Goal: Find specific page/section: Find specific page/section

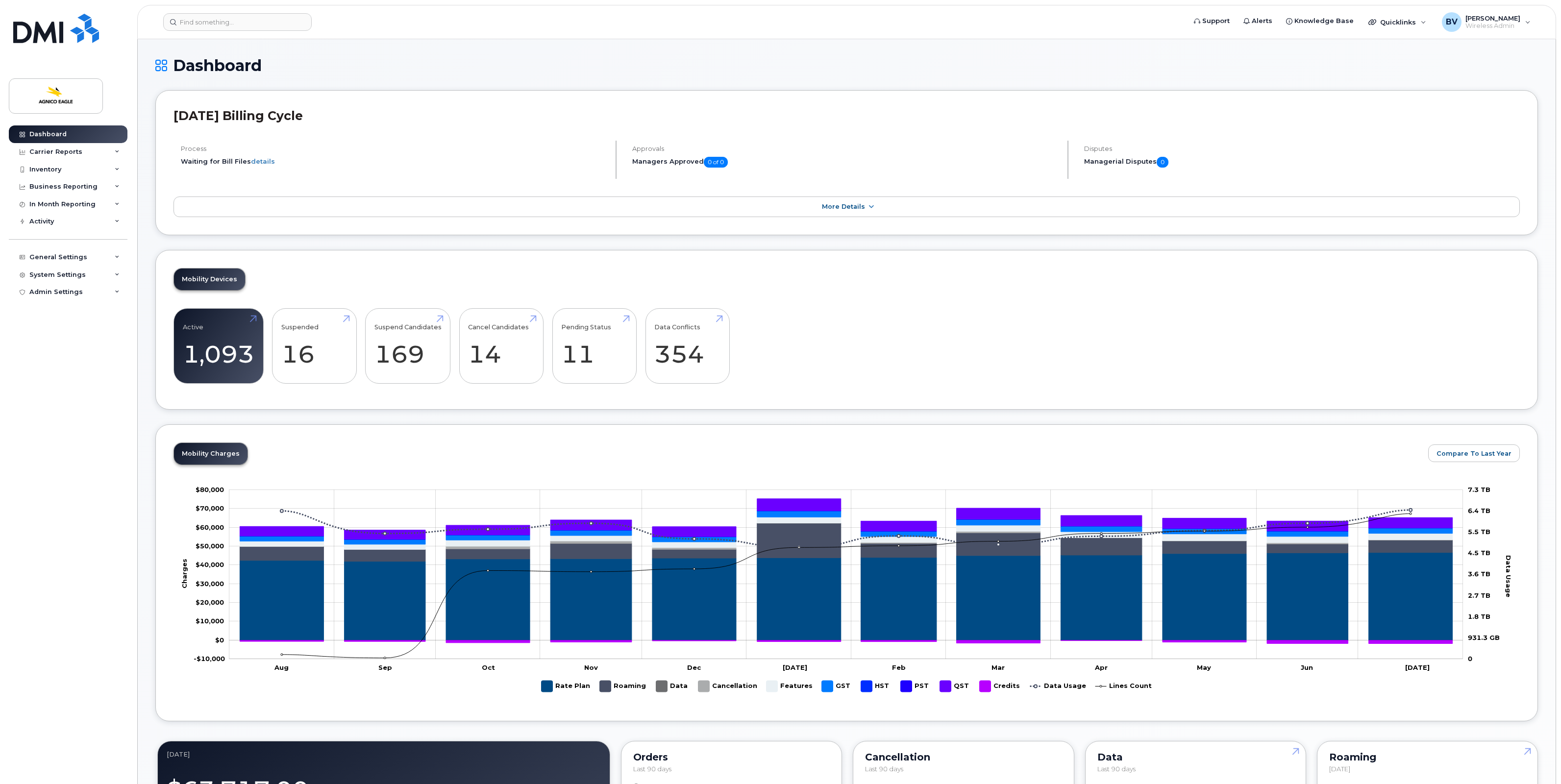
scroll to position [61, 0]
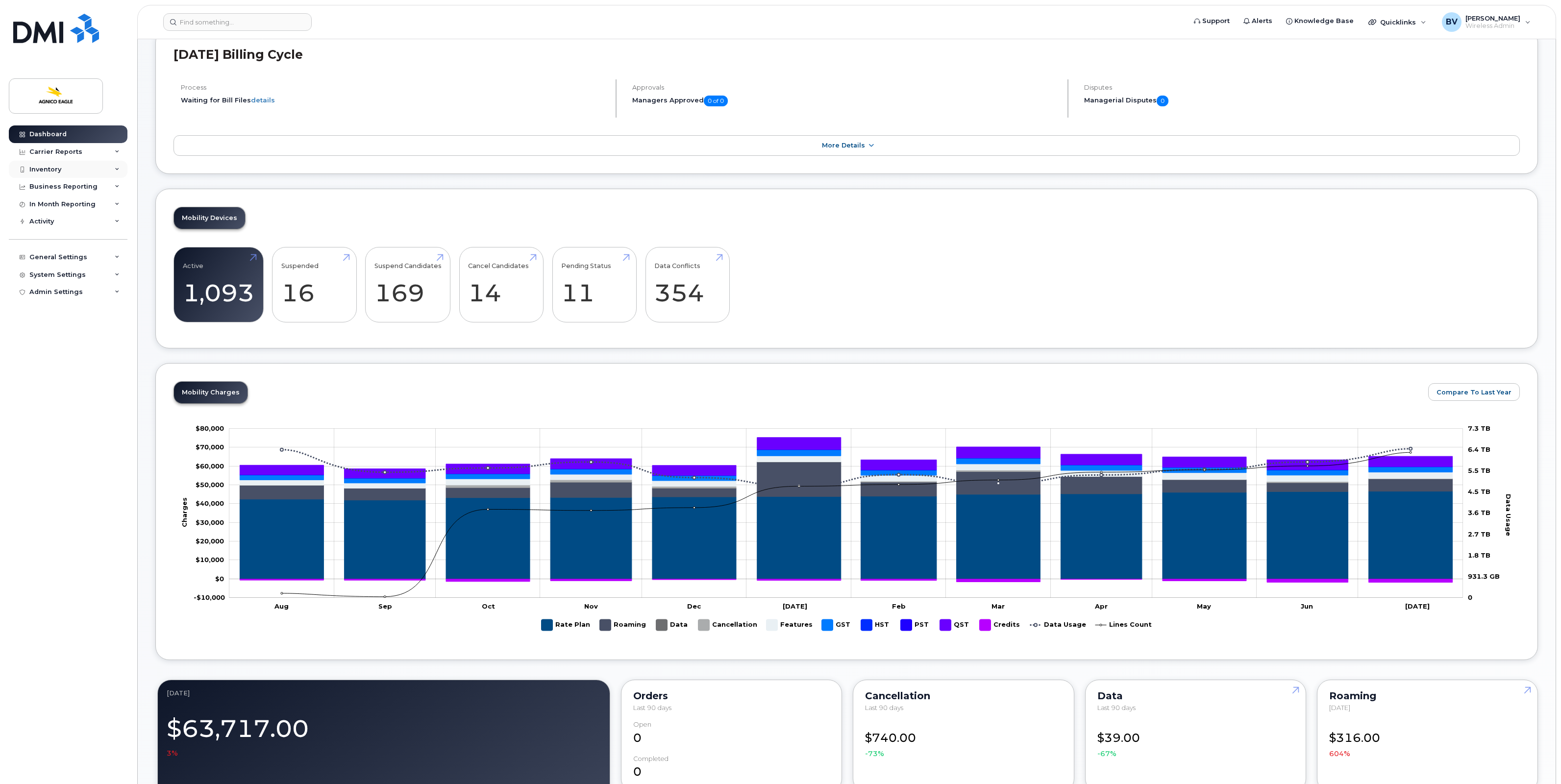
click at [55, 173] on div "Inventory" at bounding box center [45, 169] width 32 height 8
click at [55, 188] on div "Mobility Devices" at bounding box center [61, 187] width 55 height 9
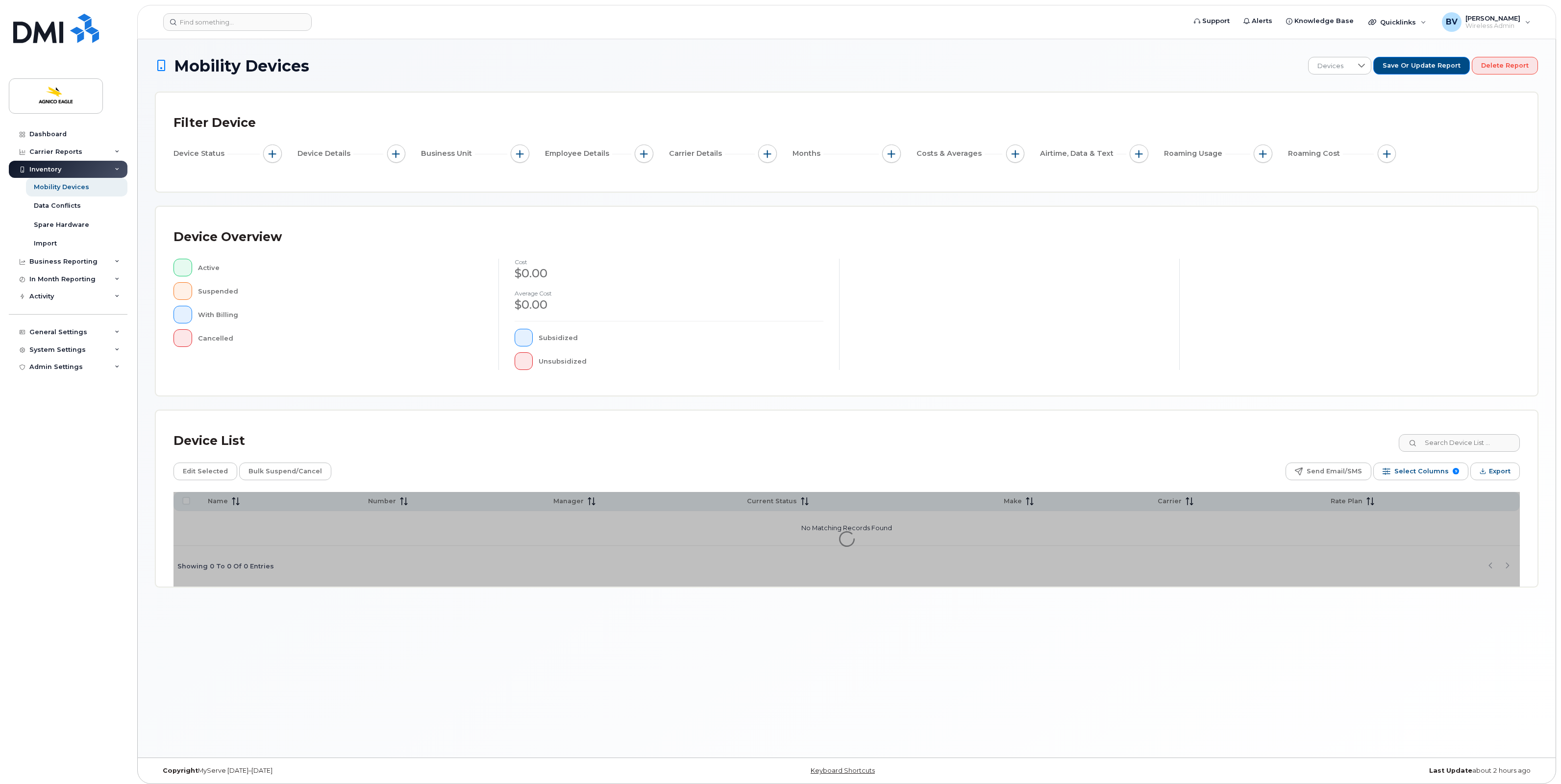
click at [206, 439] on div "Device List" at bounding box center [209, 441] width 72 height 25
drag, startPoint x: 206, startPoint y: 439, endPoint x: 173, endPoint y: 444, distance: 33.4
click at [173, 442] on div "Device List" at bounding box center [209, 441] width 72 height 25
click at [250, 442] on div "Device List" at bounding box center [847, 441] width 1346 height 25
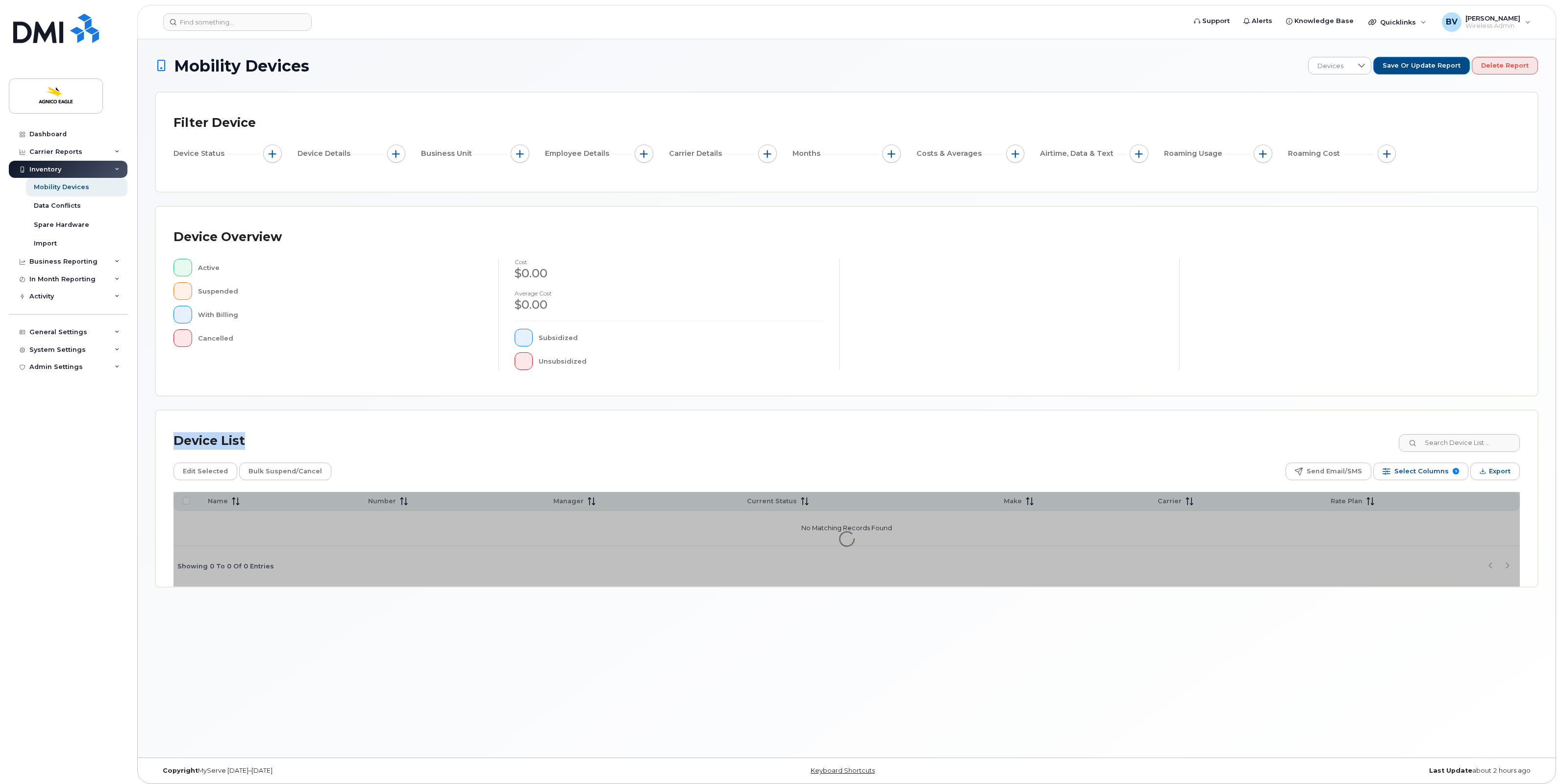
drag, startPoint x: 250, startPoint y: 442, endPoint x: 236, endPoint y: 442, distance: 14.0
click at [236, 442] on div "Device List" at bounding box center [209, 441] width 72 height 25
click at [177, 195] on div "Mobility Devices Devices Save or Update Report Delete Report Filter Device Devi…" at bounding box center [847, 322] width 1383 height 530
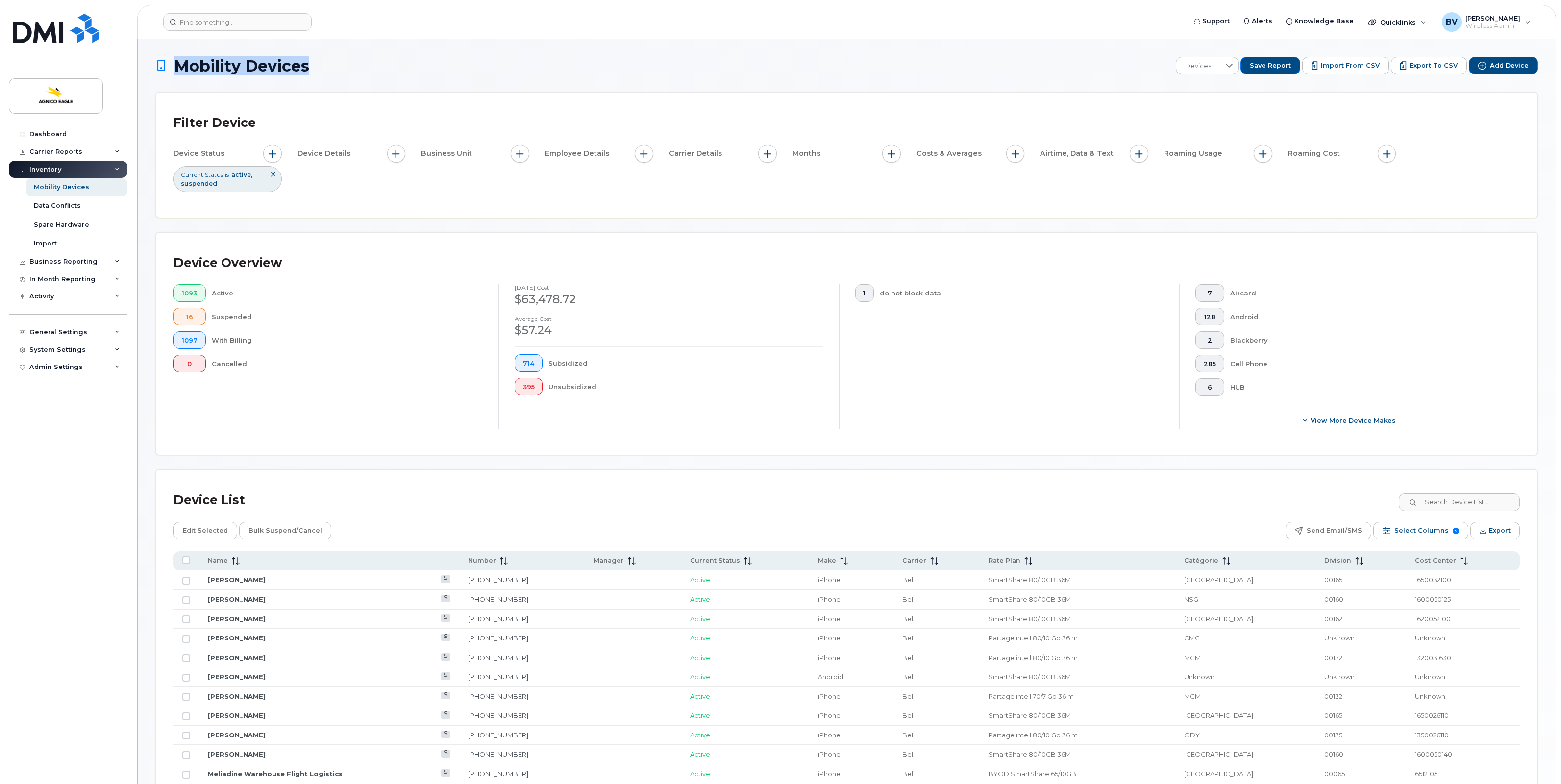
drag, startPoint x: 180, startPoint y: 68, endPoint x: 352, endPoint y: 67, distance: 172.0
click at [352, 67] on h1 "Mobility Devices" at bounding box center [663, 66] width 1016 height 17
drag, startPoint x: 352, startPoint y: 67, endPoint x: 304, endPoint y: 70, distance: 48.1
click at [304, 70] on span "Mobility Devices" at bounding box center [241, 66] width 135 height 17
drag, startPoint x: 228, startPoint y: 68, endPoint x: 168, endPoint y: 67, distance: 60.0
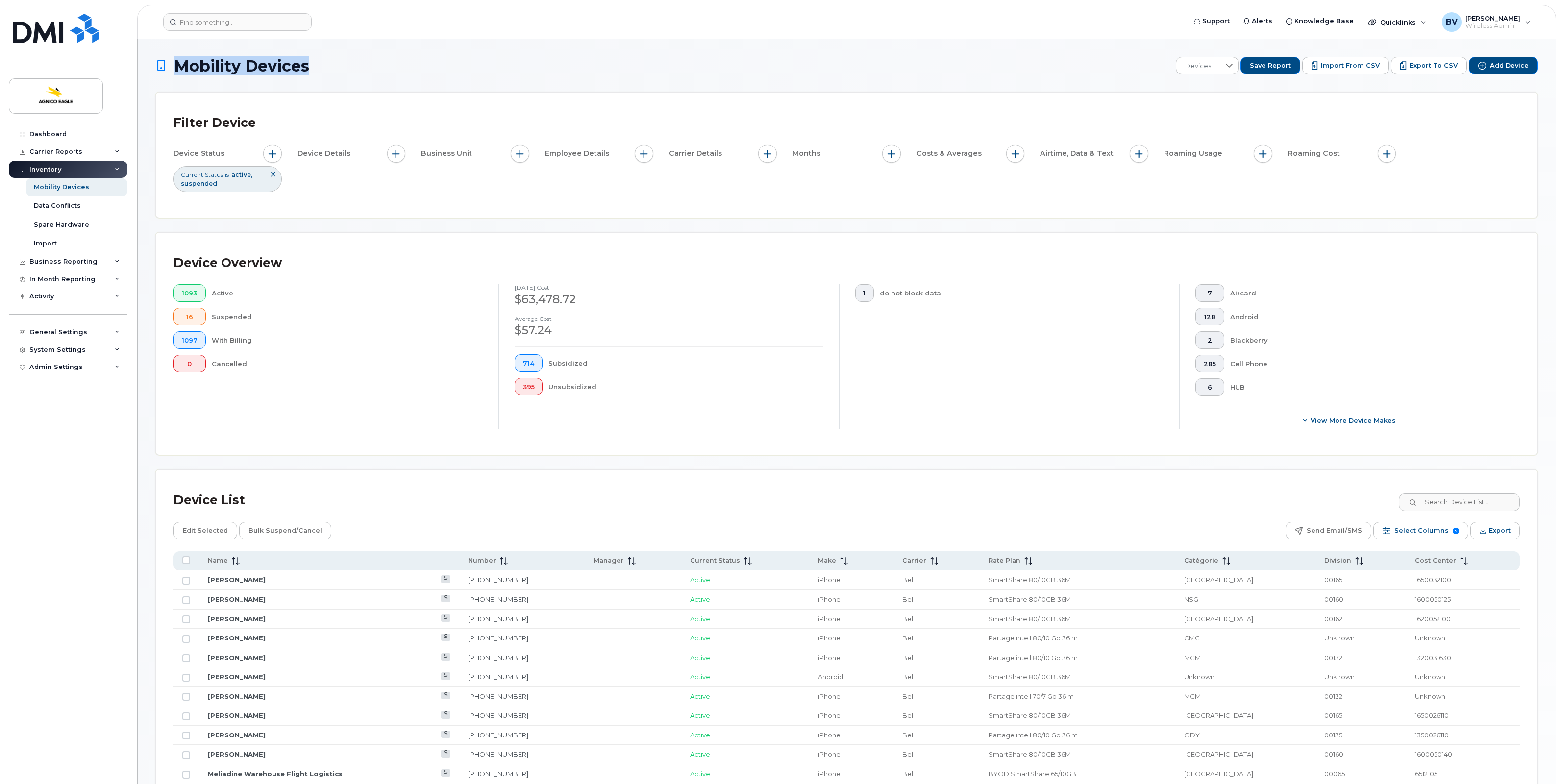
click at [168, 67] on h1 "Mobility Devices" at bounding box center [663, 66] width 1016 height 17
drag, startPoint x: 168, startPoint y: 67, endPoint x: 229, endPoint y: 68, distance: 61.0
click at [229, 68] on span "Mobility Devices" at bounding box center [241, 66] width 135 height 17
click at [54, 139] on link "Dashboard" at bounding box center [68, 134] width 119 height 18
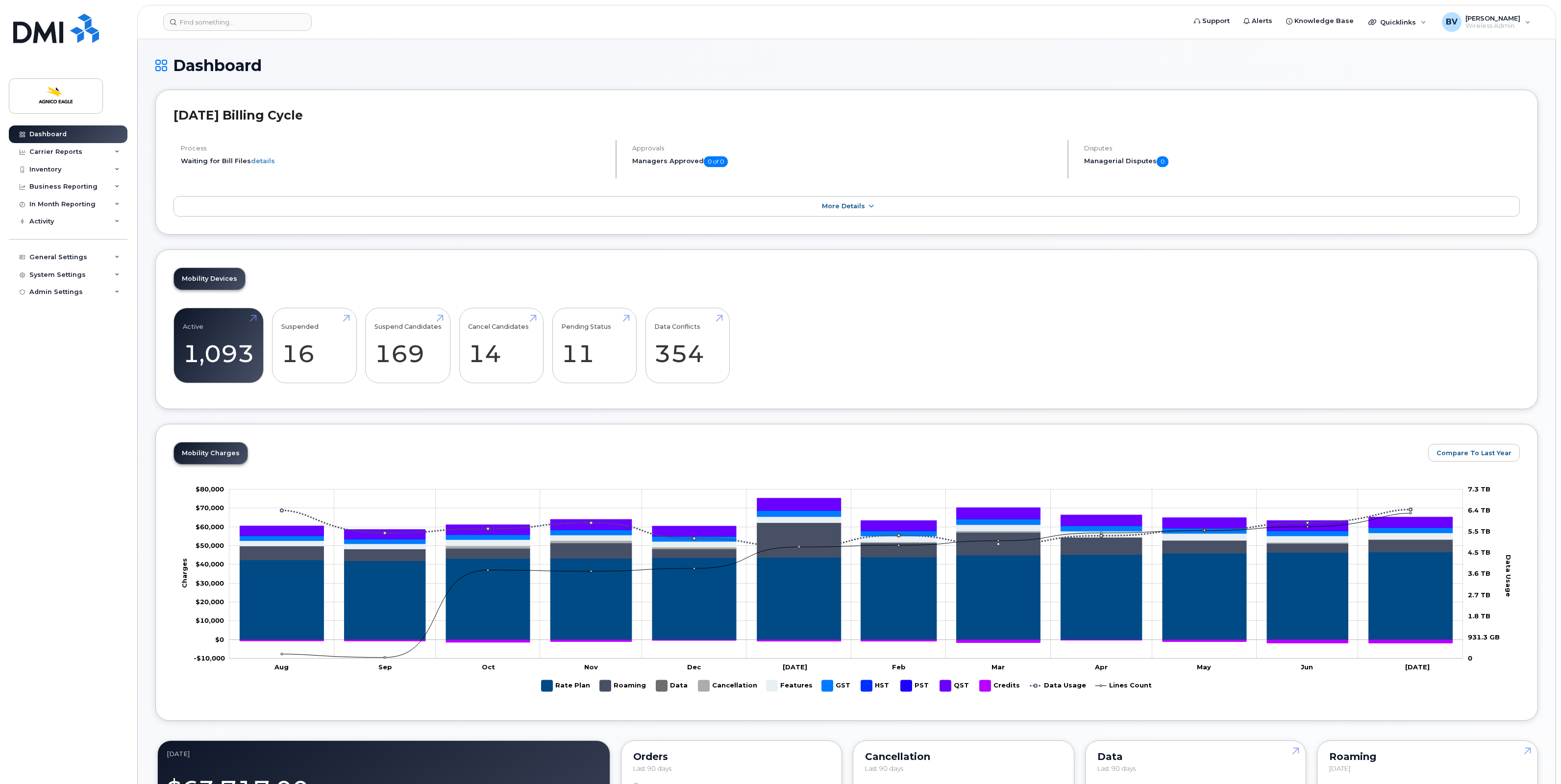
click at [280, 402] on div "Mobility Devices Active 1,093 142% Suspended 16 -16% Suspend Candidates 169 Can…" at bounding box center [847, 330] width 1383 height 160
click at [311, 273] on div "Mobility Devices Active 1,093 142% Suspended 16 -16% Suspend Candidates 169 Can…" at bounding box center [847, 330] width 1383 height 160
click at [868, 380] on div "Active 1,093 142% Suspended 16 -16% Suspend Candidates 169 Cancel Candidates 14…" at bounding box center [847, 350] width 1346 height 84
drag, startPoint x: 371, startPoint y: 206, endPoint x: 787, endPoint y: 208, distance: 416.0
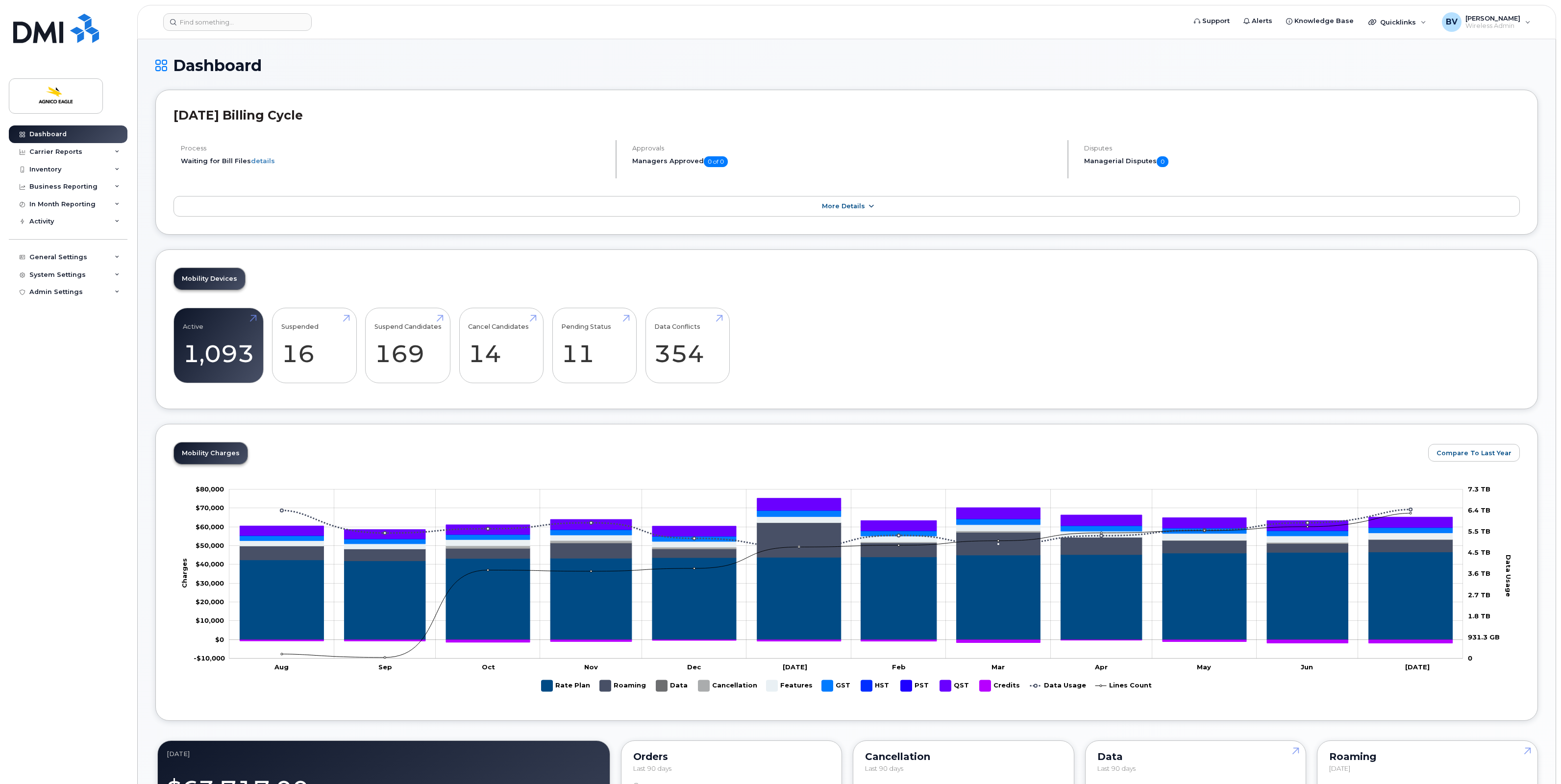
click at [787, 208] on link "More Details" at bounding box center [847, 207] width 1346 height 21
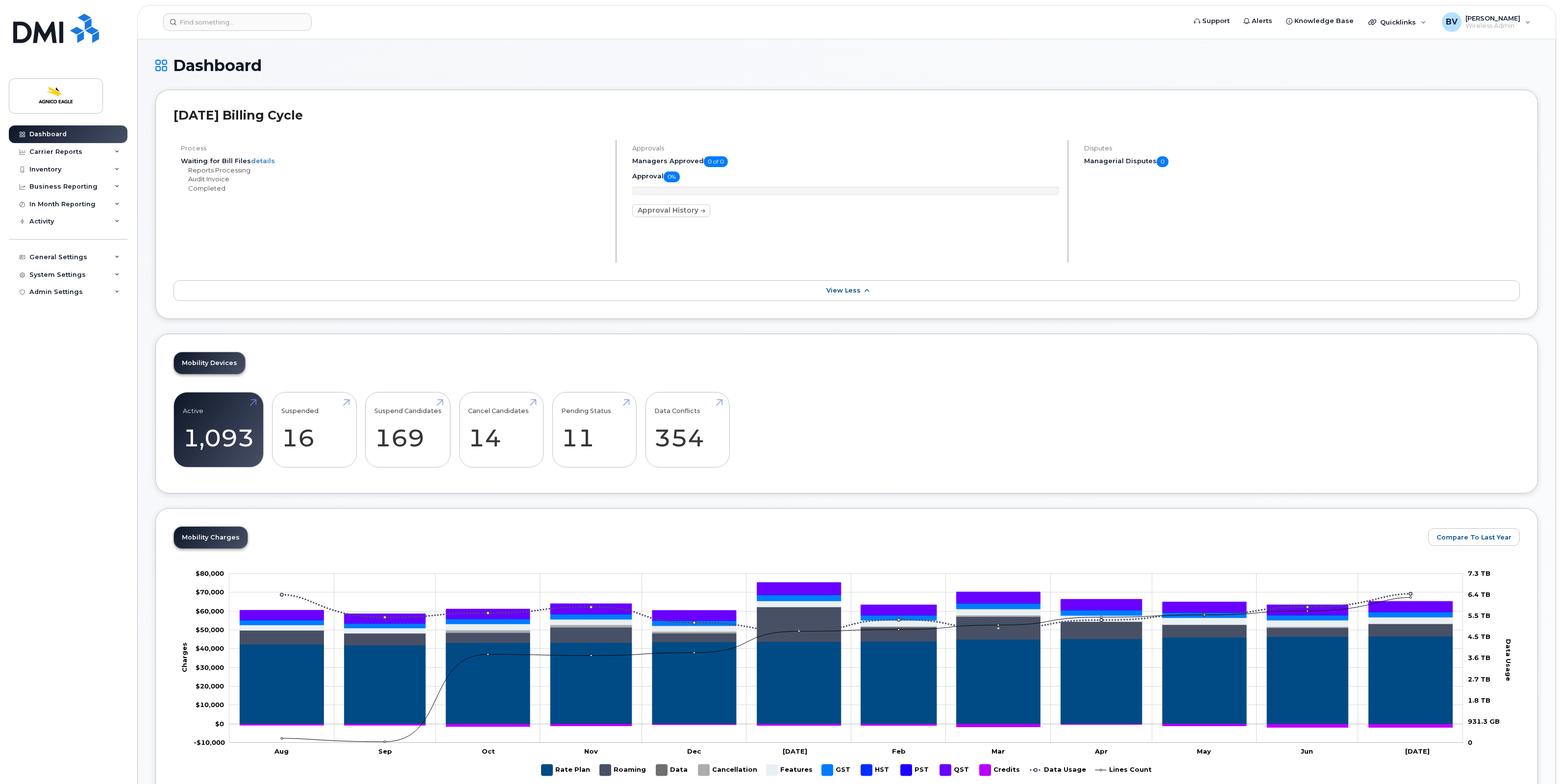
click at [788, 208] on p "Approval History" at bounding box center [845, 210] width 427 height 13
click at [860, 288] on link "View Less" at bounding box center [847, 291] width 1346 height 21
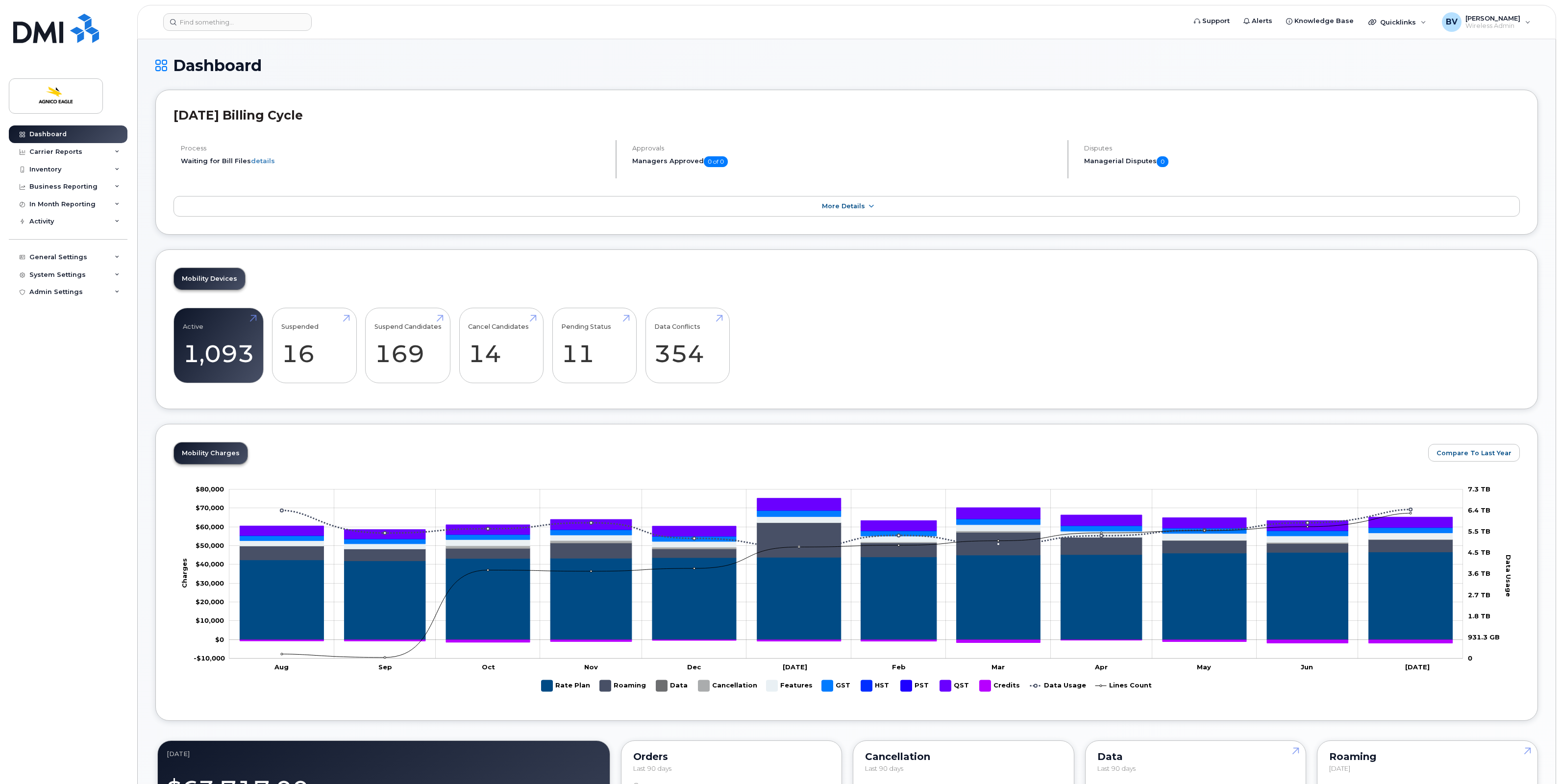
click at [721, 273] on div "Mobility Devices Active 1,093 142% Suspended 16 -16% Suspend Candidates 169 Can…" at bounding box center [847, 330] width 1383 height 160
drag, startPoint x: 147, startPoint y: 250, endPoint x: 148, endPoint y: 237, distance: 13.0
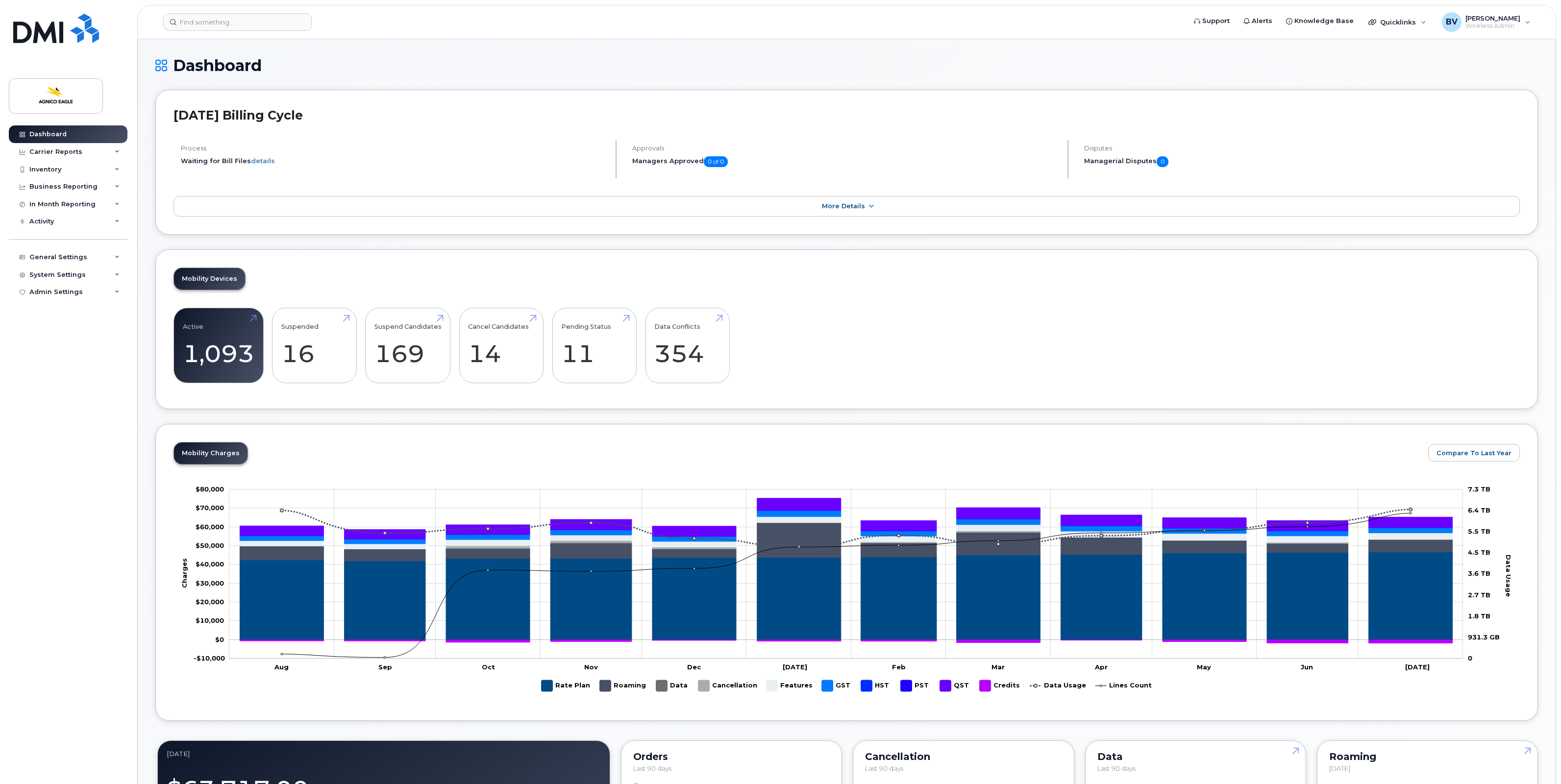
click at [156, 233] on div "[DATE] Billing Cycle Process Waiting for Bill Files details Approvals Managers …" at bounding box center [847, 162] width 1383 height 145
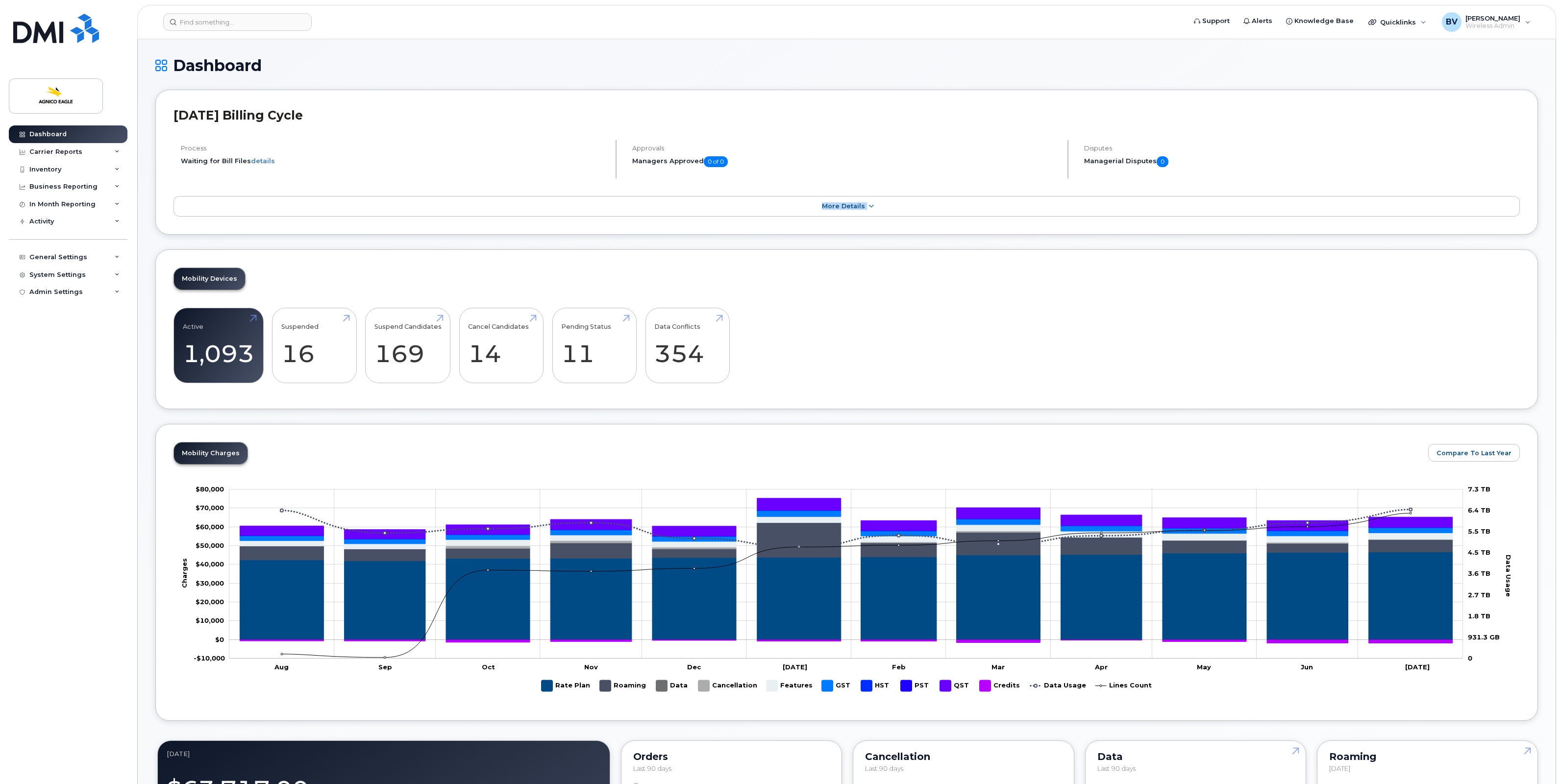
click at [242, 118] on h2 "[DATE] Billing Cycle" at bounding box center [847, 115] width 1346 height 15
drag, startPoint x: 242, startPoint y: 118, endPoint x: 180, endPoint y: 111, distance: 62.4
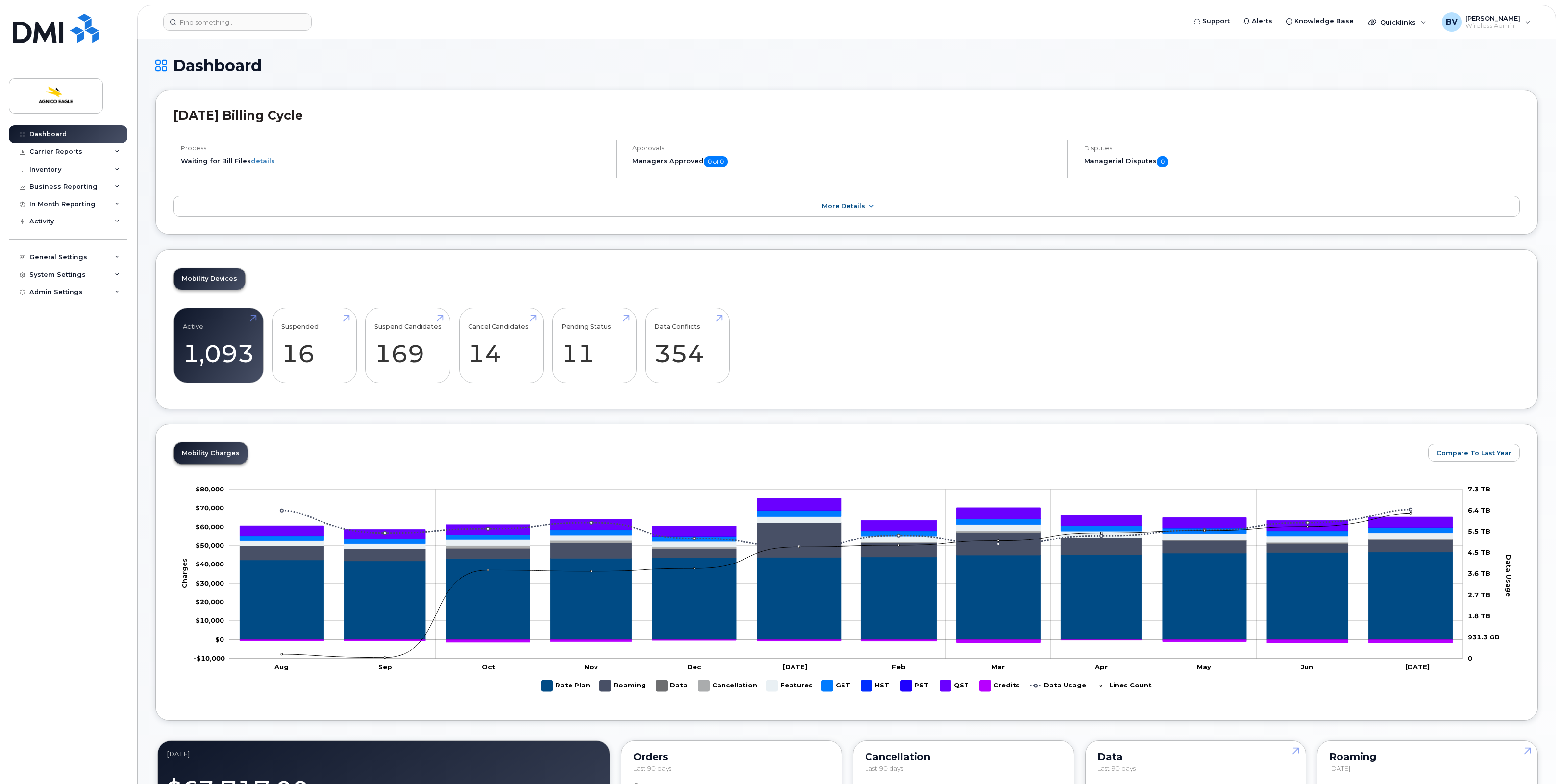
click at [180, 111] on h2 "[DATE] Billing Cycle" at bounding box center [847, 115] width 1346 height 15
drag, startPoint x: 174, startPoint y: 116, endPoint x: 328, endPoint y: 118, distance: 154.0
click at [328, 118] on h2 "[DATE] Billing Cycle" at bounding box center [847, 115] width 1346 height 15
drag, startPoint x: 328, startPoint y: 118, endPoint x: 315, endPoint y: 121, distance: 13.3
click at [315, 121] on h2 "[DATE] Billing Cycle" at bounding box center [847, 115] width 1346 height 15
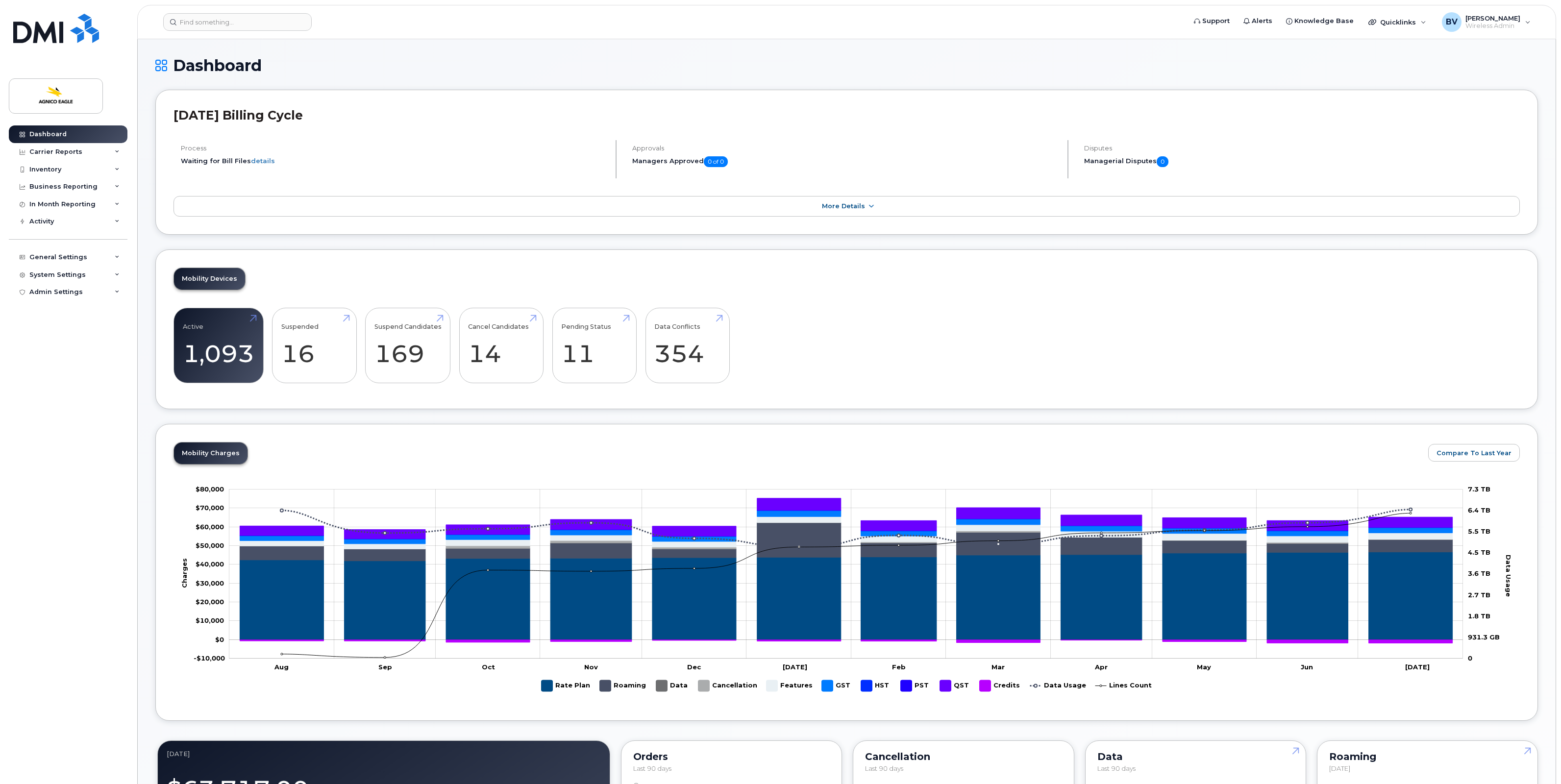
drag, startPoint x: 325, startPoint y: 118, endPoint x: 165, endPoint y: 111, distance: 160.2
click at [165, 111] on div "[DATE] Billing Cycle Process Waiting for Bill Files details Approvals Managers …" at bounding box center [847, 162] width 1383 height 145
drag, startPoint x: 165, startPoint y: 111, endPoint x: 179, endPoint y: 113, distance: 14.1
click at [179, 113] on h2 "[DATE] Billing Cycle" at bounding box center [847, 115] width 1346 height 15
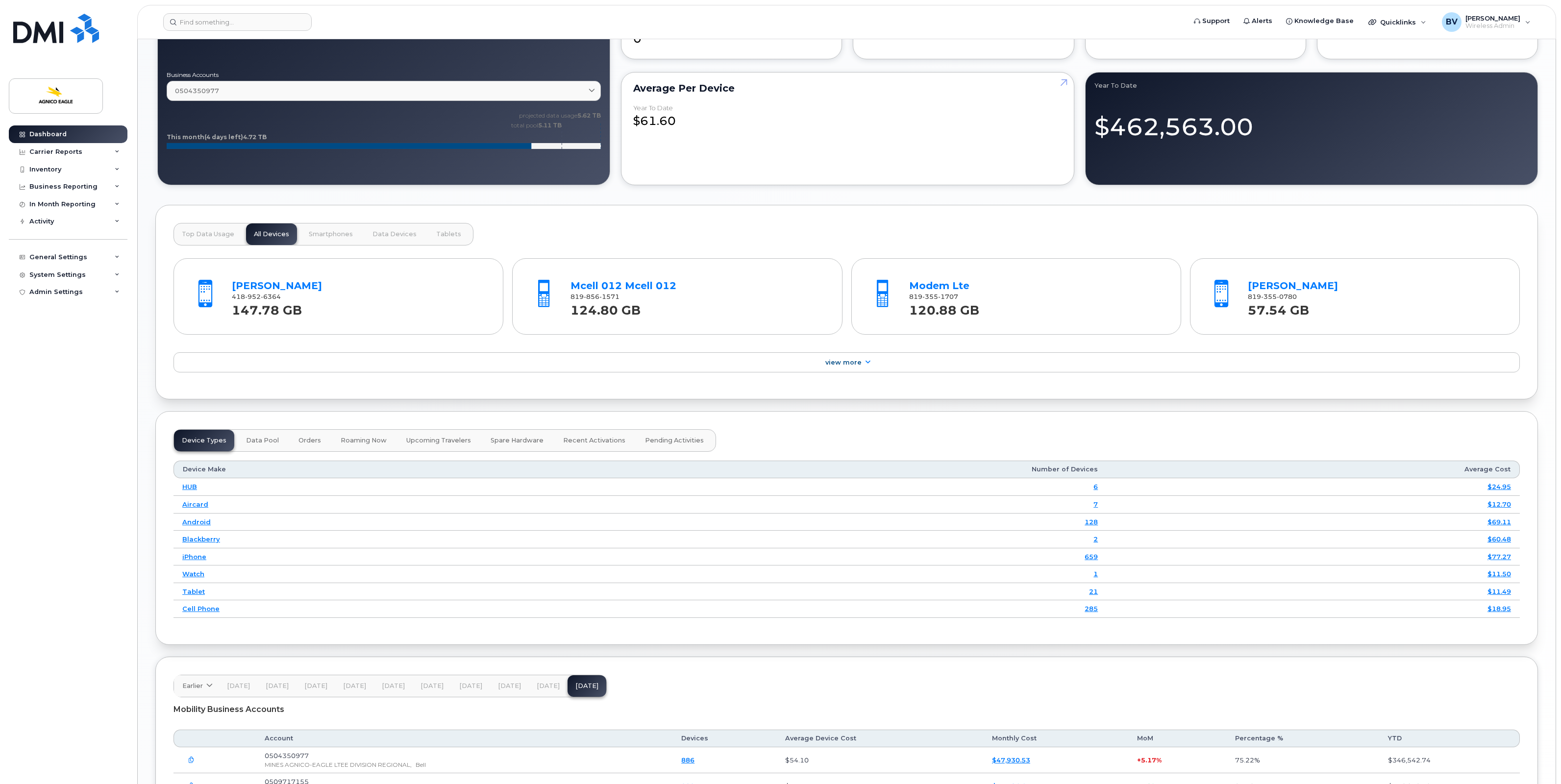
scroll to position [796, 0]
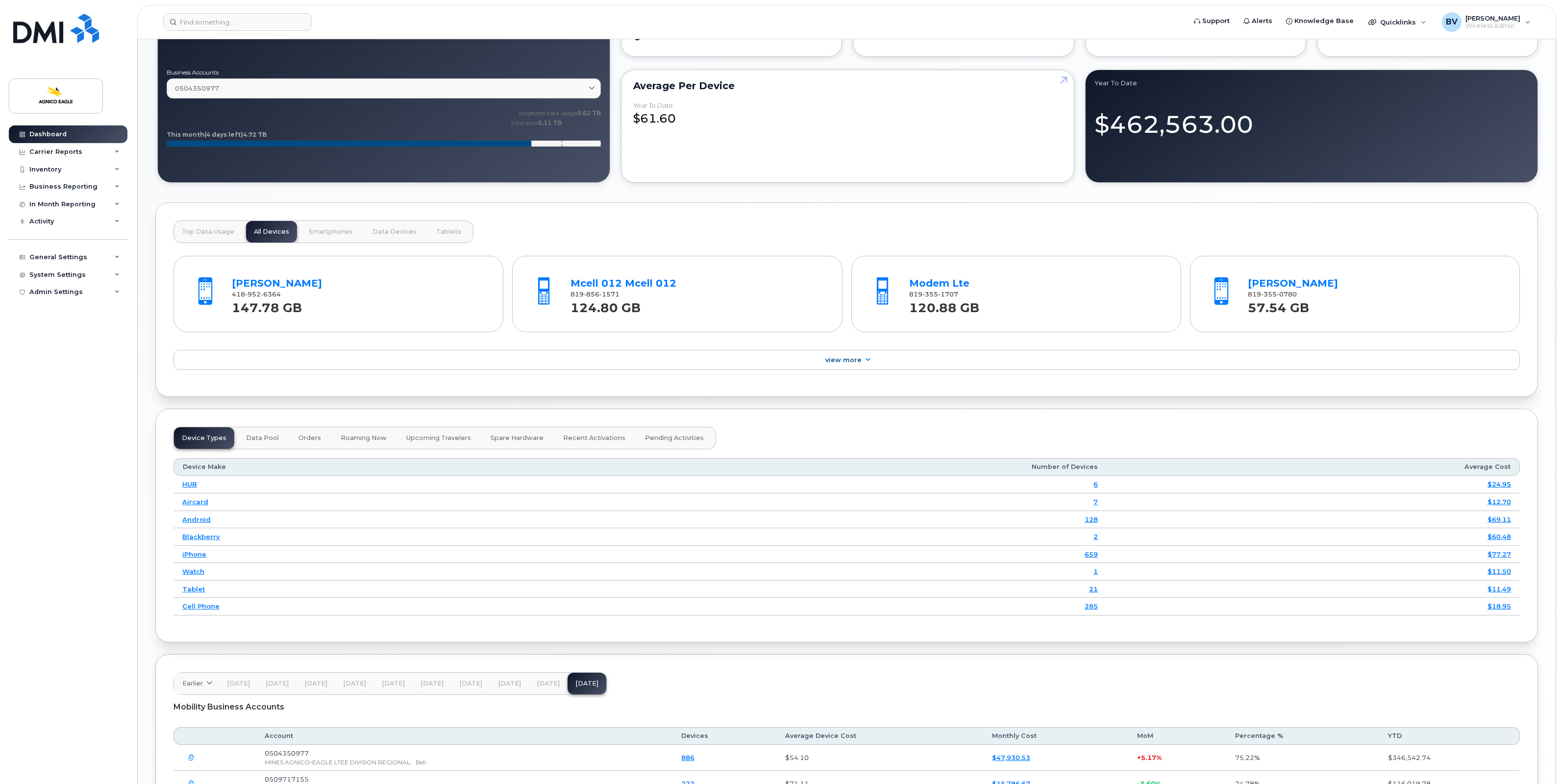
click at [145, 319] on div "Dashboard [DATE] Billing Cycle Process Waiting for Bill Files details Approvals…" at bounding box center [847, 55] width 1418 height 1624
click at [145, 330] on div "Dashboard [DATE] Billing Cycle Process Waiting for Bill Files details Approvals…" at bounding box center [847, 55] width 1418 height 1624
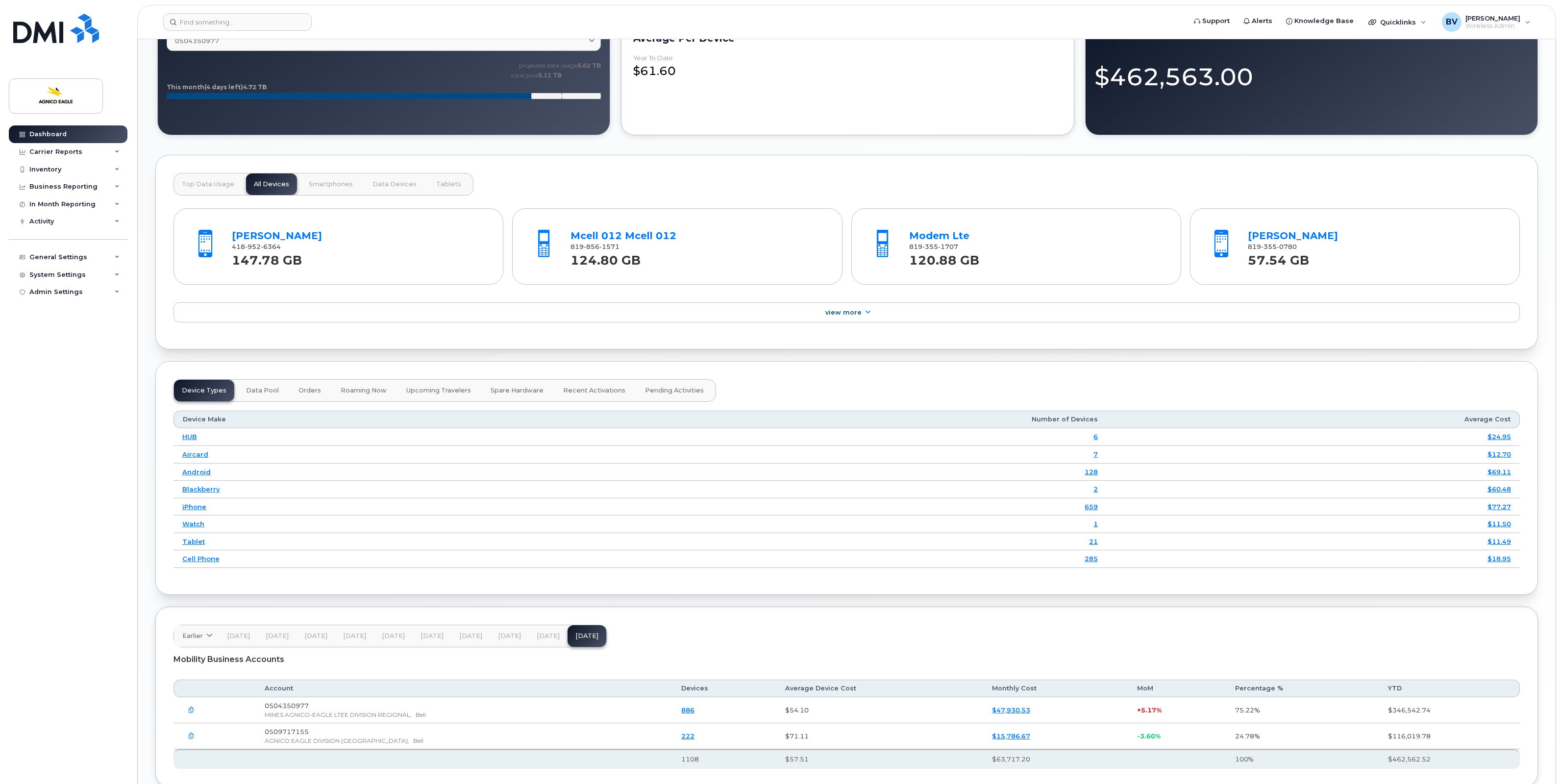
scroll to position [917, 0]
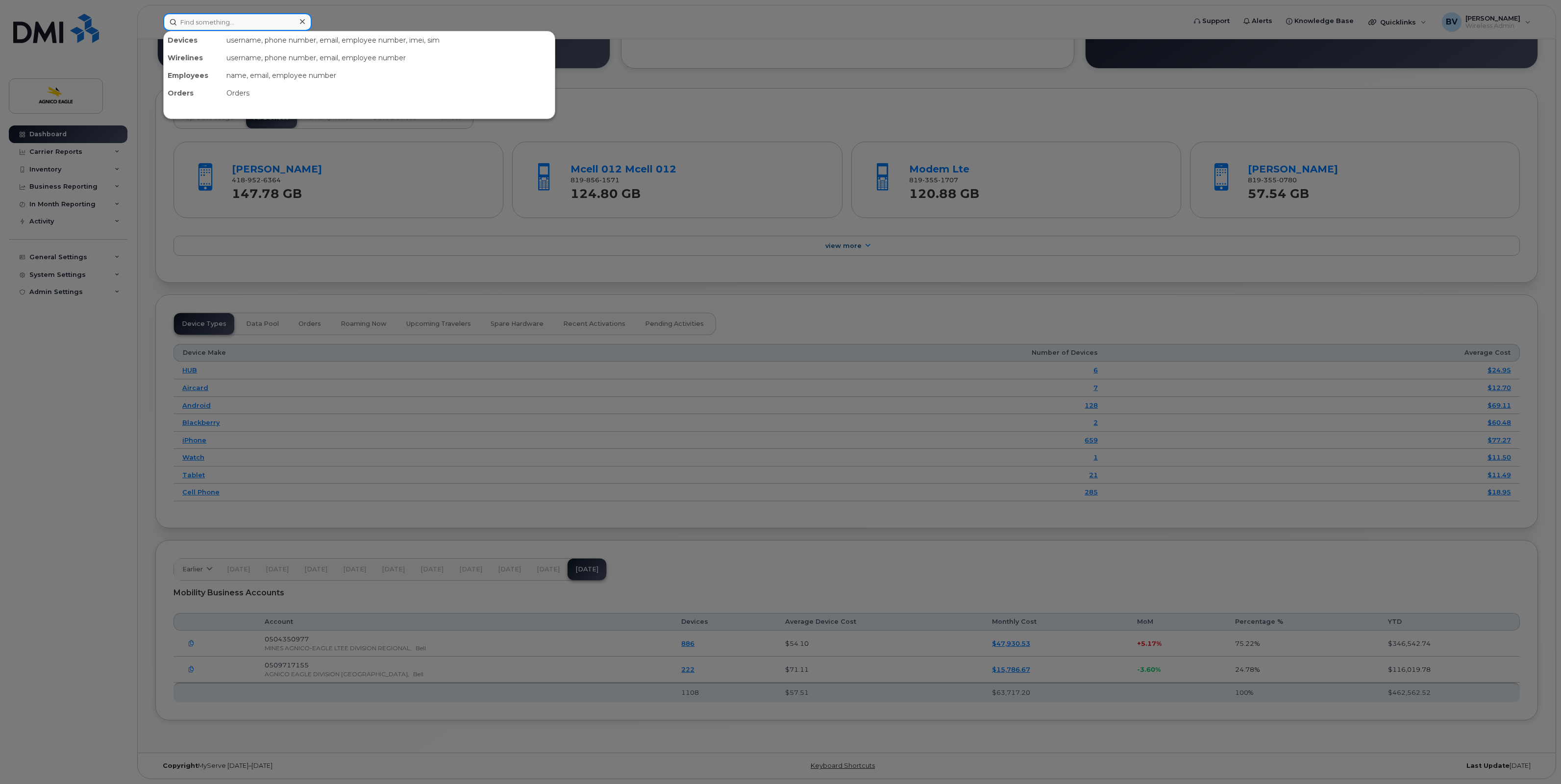
click at [199, 19] on input at bounding box center [237, 22] width 148 height 18
click at [345, 15] on div at bounding box center [780, 392] width 1561 height 784
click at [238, 21] on input at bounding box center [237, 22] width 148 height 18
click at [298, 20] on div at bounding box center [302, 21] width 14 height 14
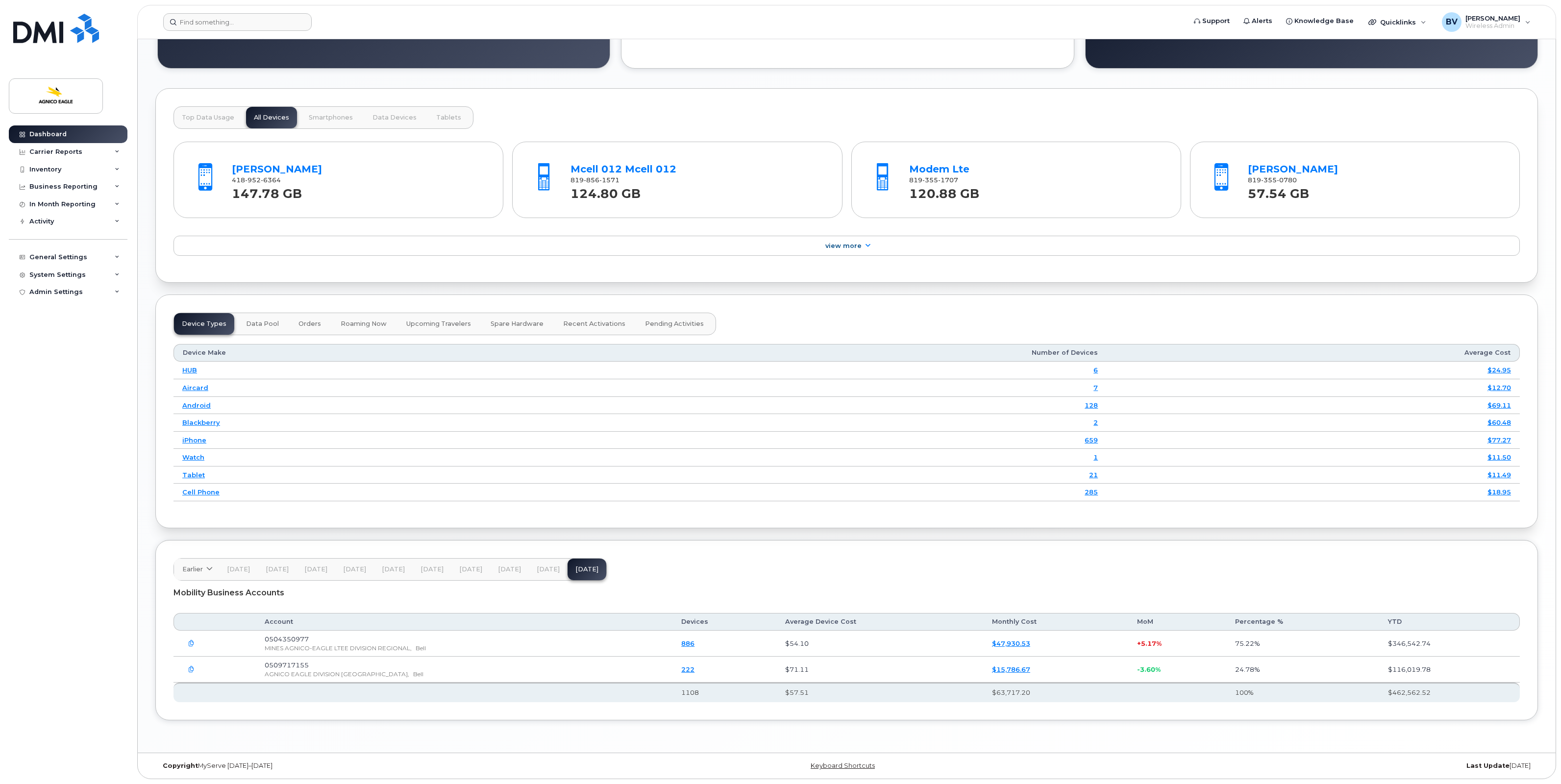
click at [317, 20] on form at bounding box center [671, 22] width 1016 height 18
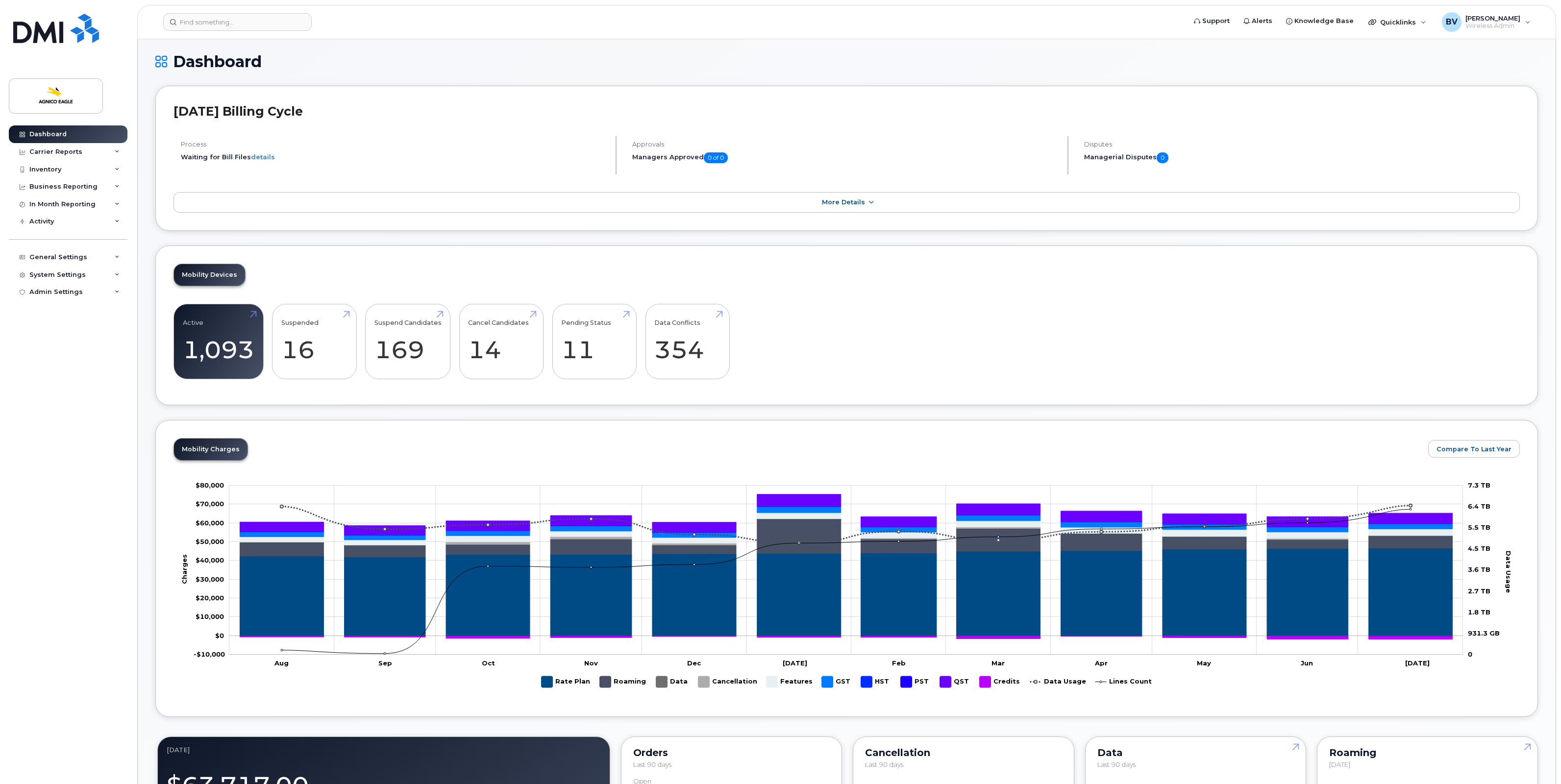
scroll to position [0, 0]
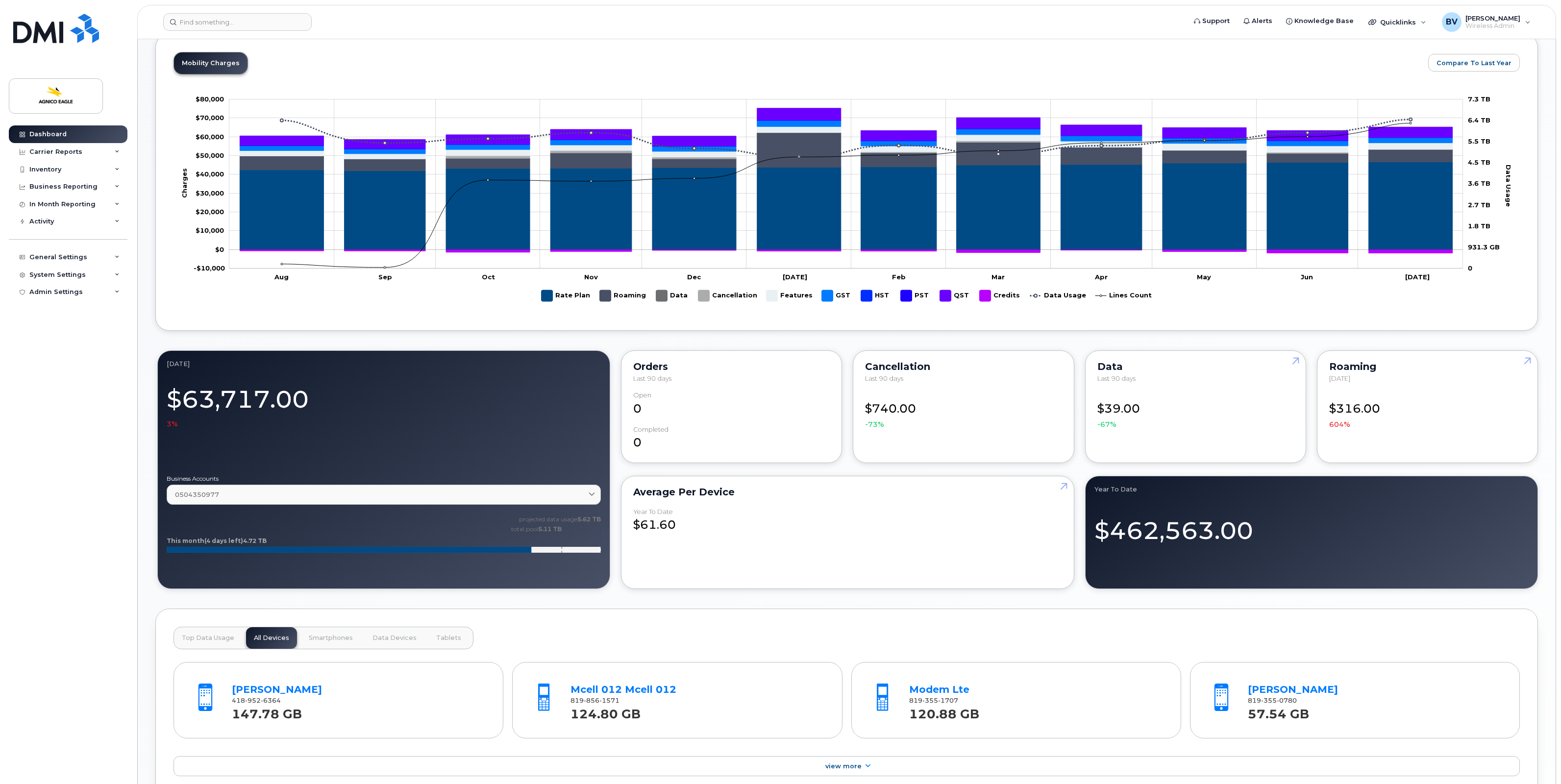
scroll to position [490, 0]
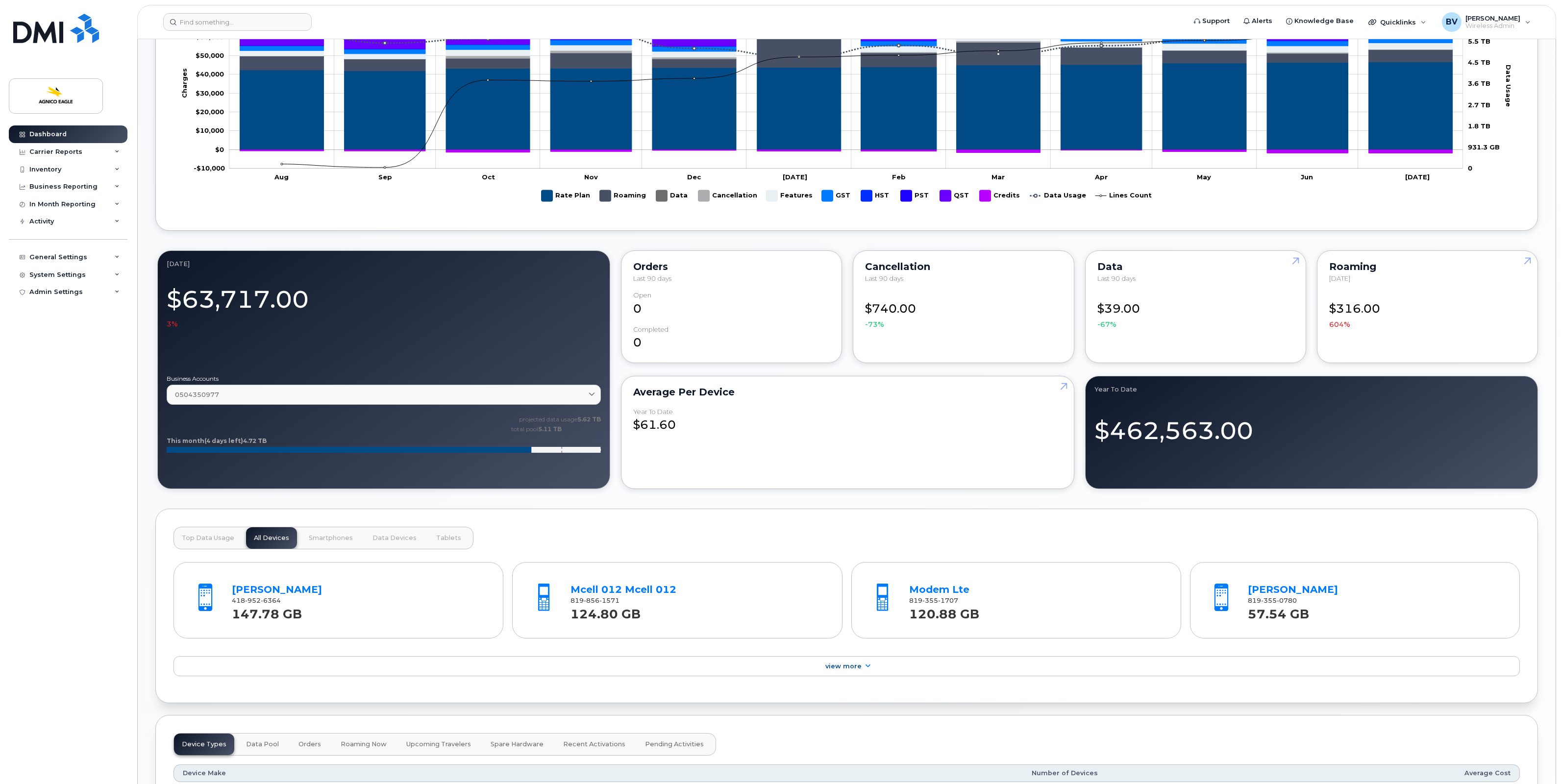
click at [146, 230] on div "Dashboard [DATE] Billing Cycle Process Waiting for Bill Files details Approvals…" at bounding box center [847, 361] width 1418 height 1624
click at [145, 356] on div "Dashboard [DATE] Billing Cycle Process Waiting for Bill Files details Approvals…" at bounding box center [847, 361] width 1418 height 1624
click at [145, 355] on div "Dashboard [DATE] Billing Cycle Process Waiting for Bill Files details Approvals…" at bounding box center [847, 361] width 1418 height 1624
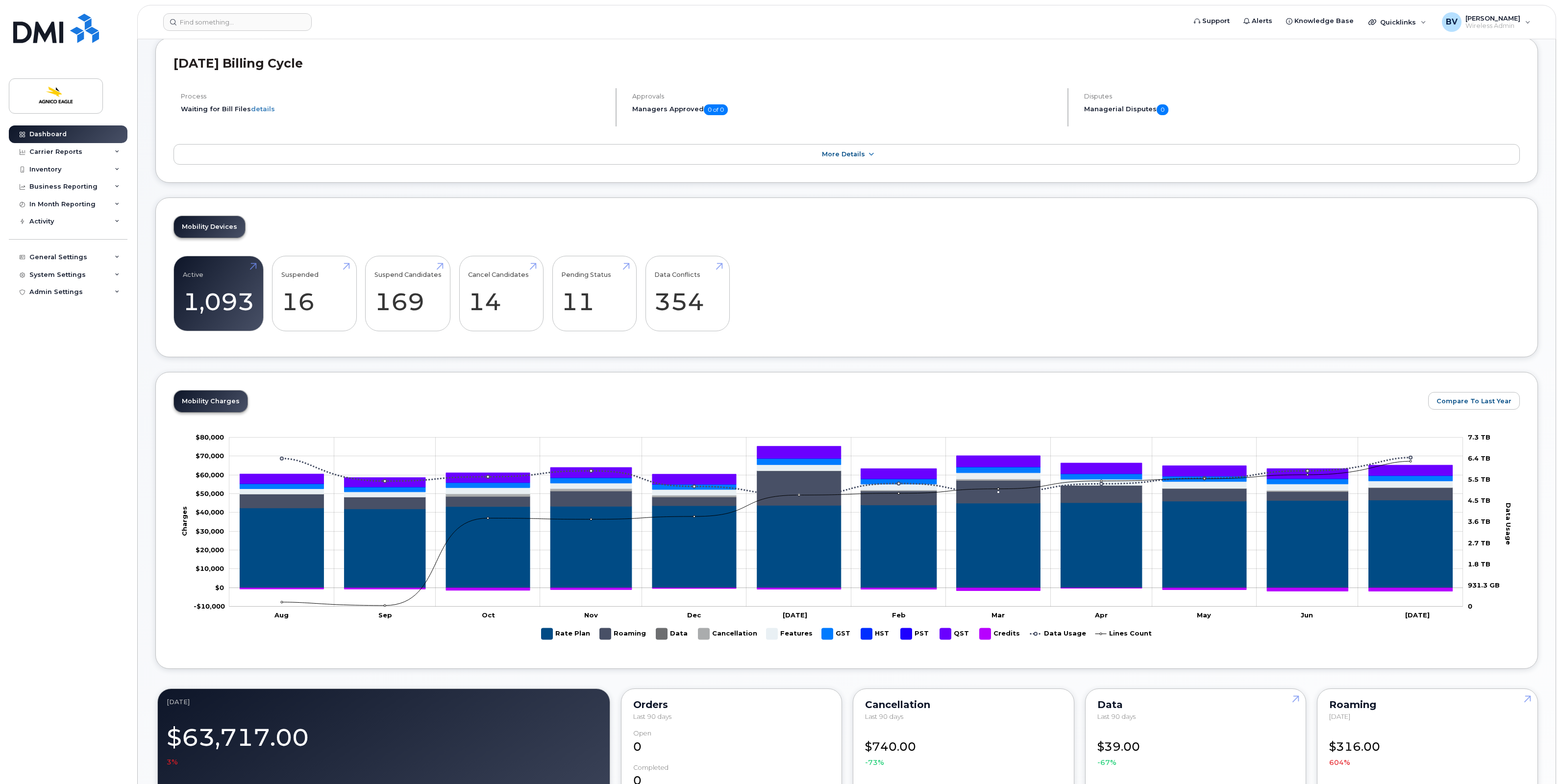
scroll to position [0, 0]
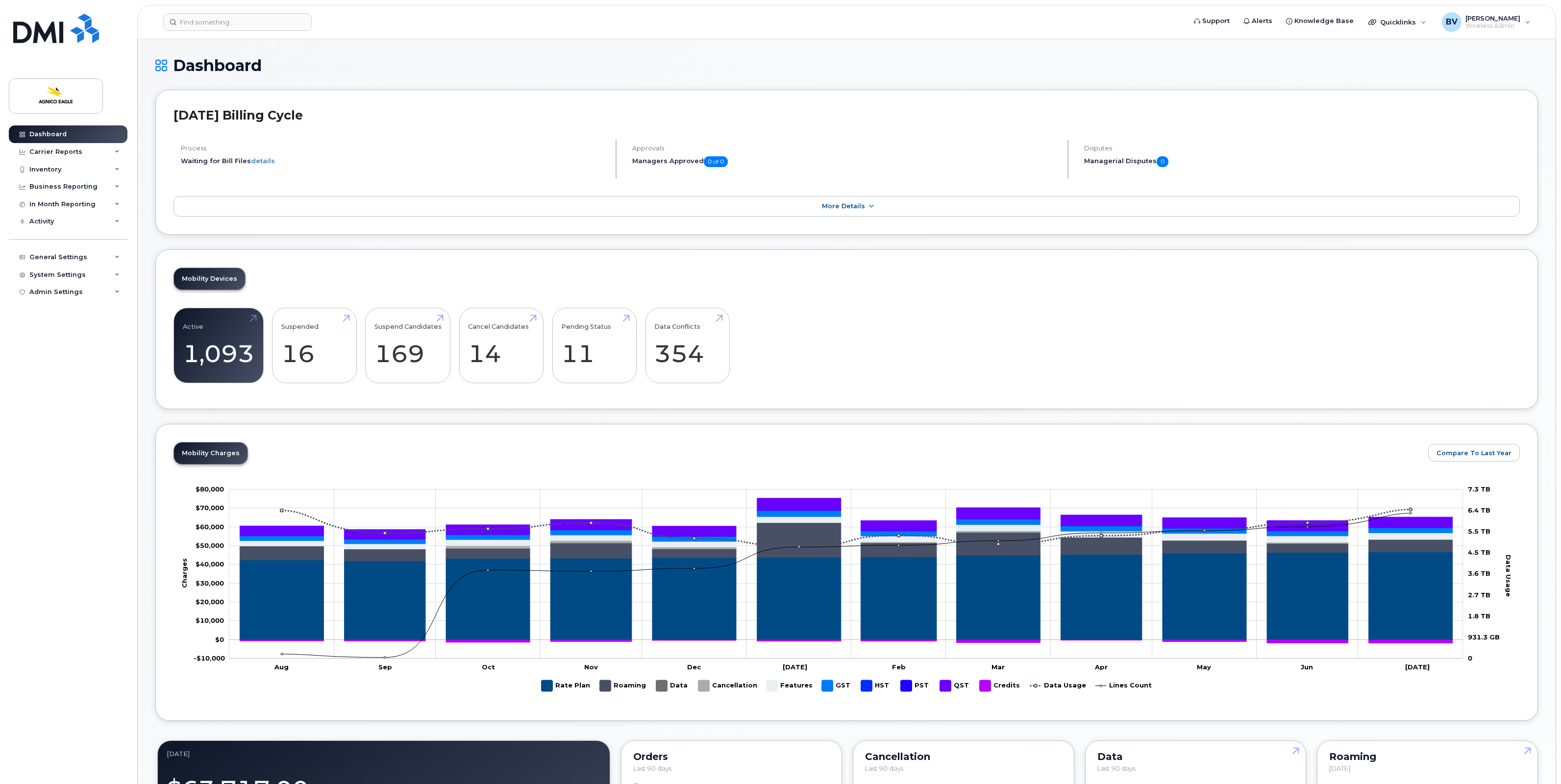
drag, startPoint x: 188, startPoint y: 113, endPoint x: 382, endPoint y: 116, distance: 194.0
click at [382, 116] on h2 "[DATE] Billing Cycle" at bounding box center [847, 115] width 1346 height 15
drag, startPoint x: 382, startPoint y: 116, endPoint x: 327, endPoint y: 118, distance: 55.0
click at [327, 118] on h2 "[DATE] Billing Cycle" at bounding box center [847, 115] width 1346 height 15
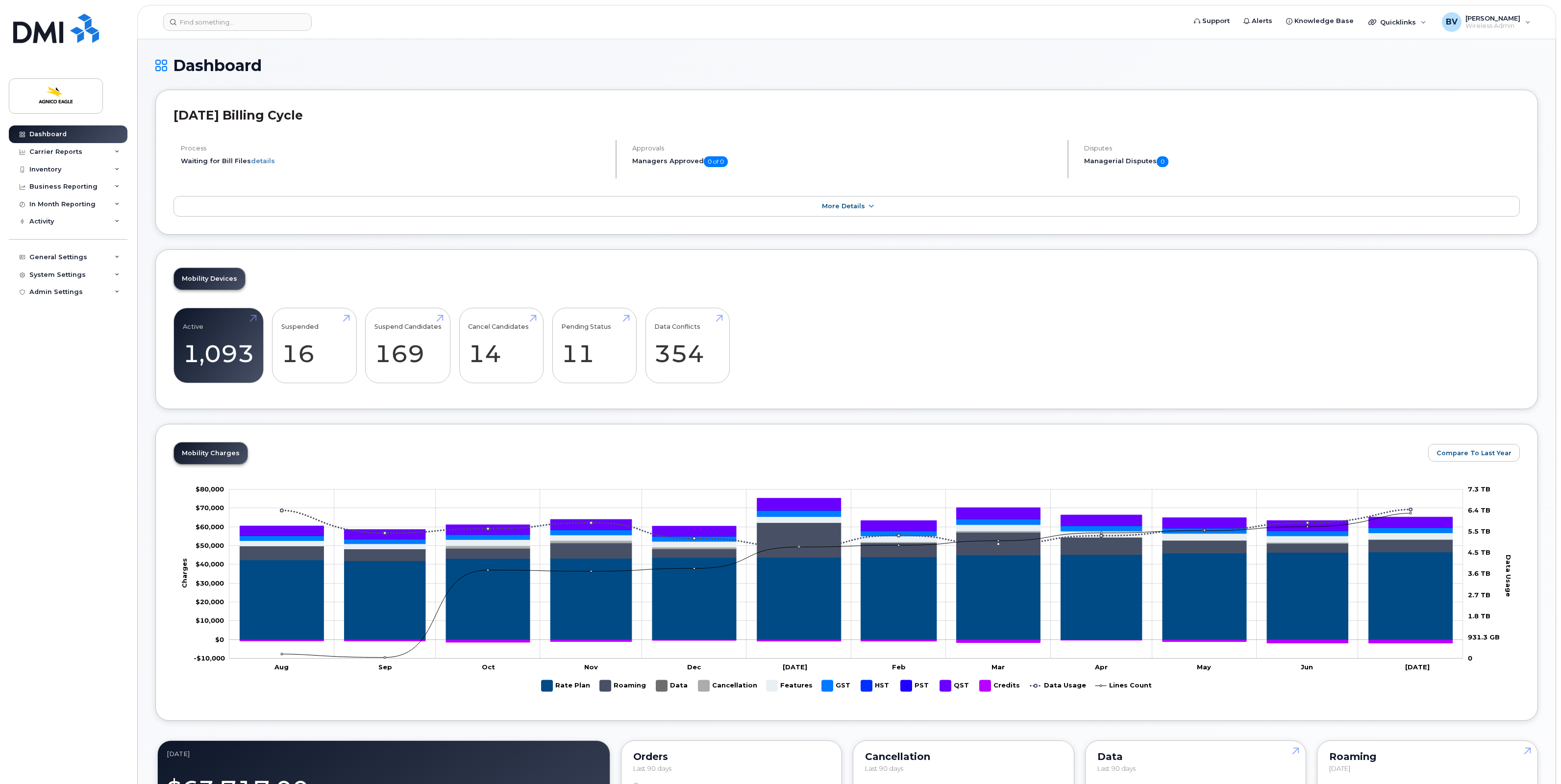
drag, startPoint x: 326, startPoint y: 116, endPoint x: 155, endPoint y: 114, distance: 171.0
click at [155, 114] on div "[DATE] Billing Cycle Process Waiting for Bill Files details Approvals Managers …" at bounding box center [847, 162] width 1383 height 145
drag, startPoint x: 155, startPoint y: 114, endPoint x: 181, endPoint y: 113, distance: 26.0
click at [182, 113] on h2 "[DATE] Billing Cycle" at bounding box center [847, 115] width 1346 height 15
drag, startPoint x: 177, startPoint y: 114, endPoint x: 310, endPoint y: 111, distance: 133.0
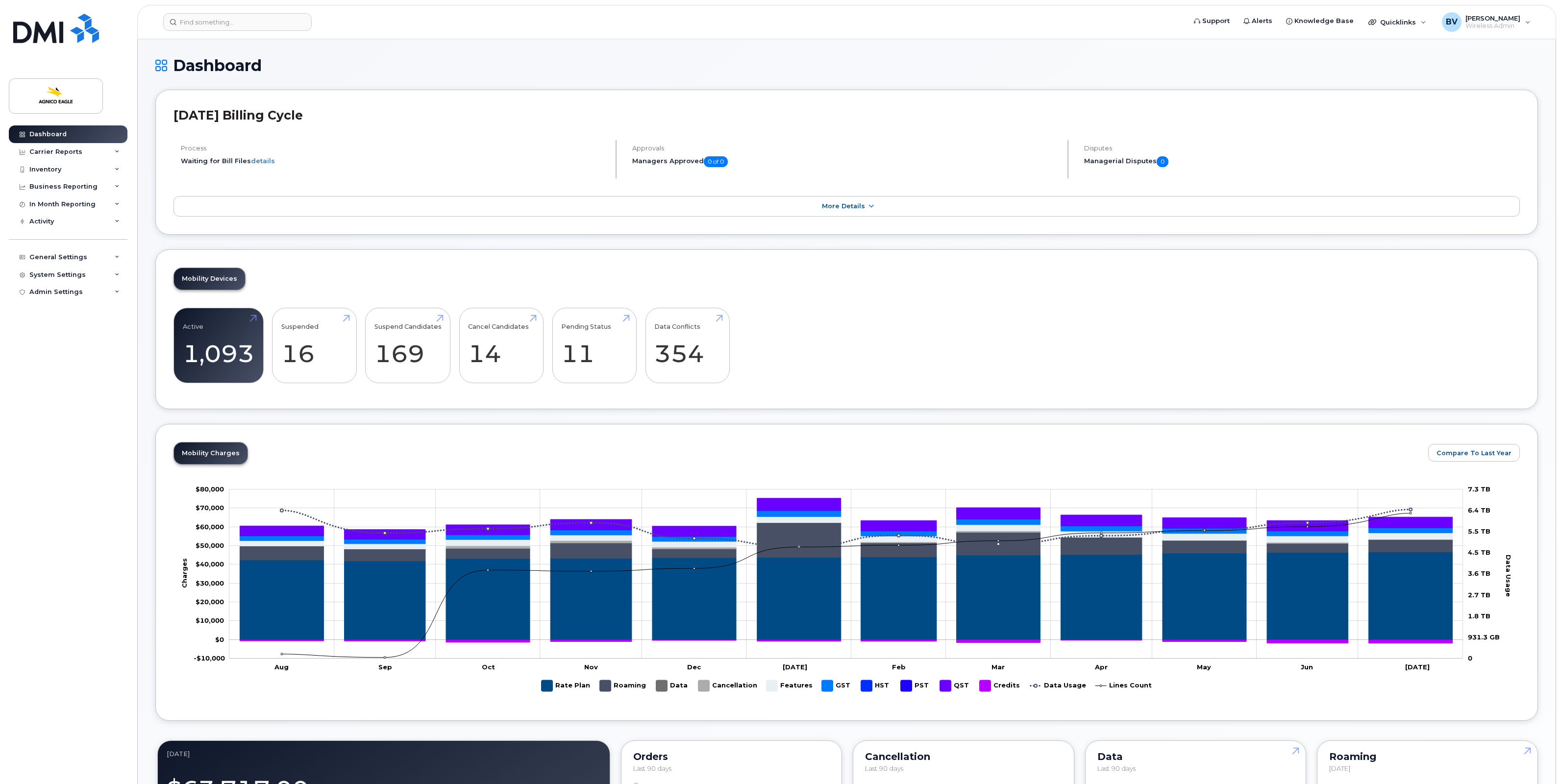
click at [310, 111] on h2 "[DATE] Billing Cycle" at bounding box center [847, 115] width 1346 height 15
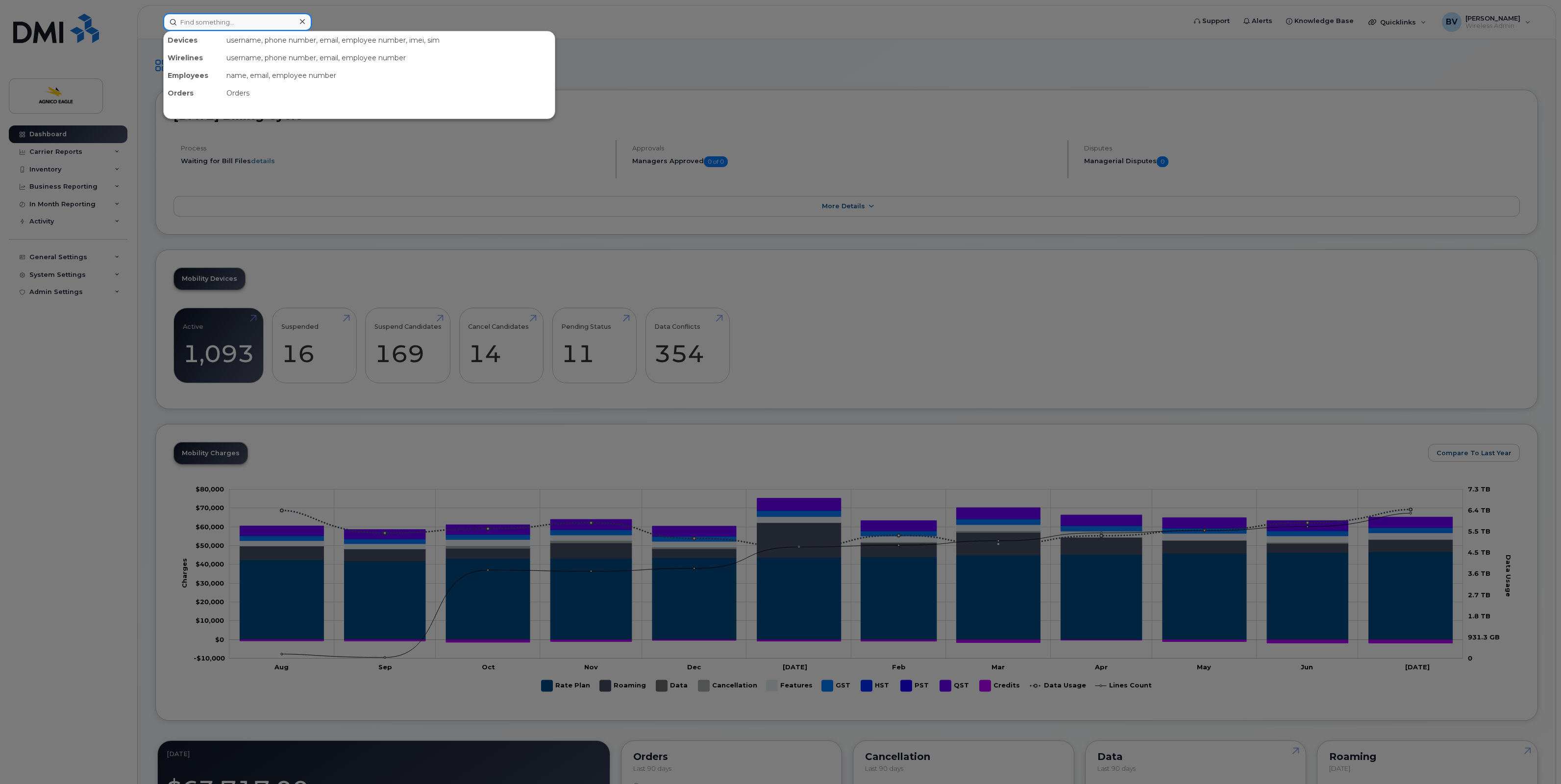
click at [198, 21] on input at bounding box center [237, 22] width 148 height 18
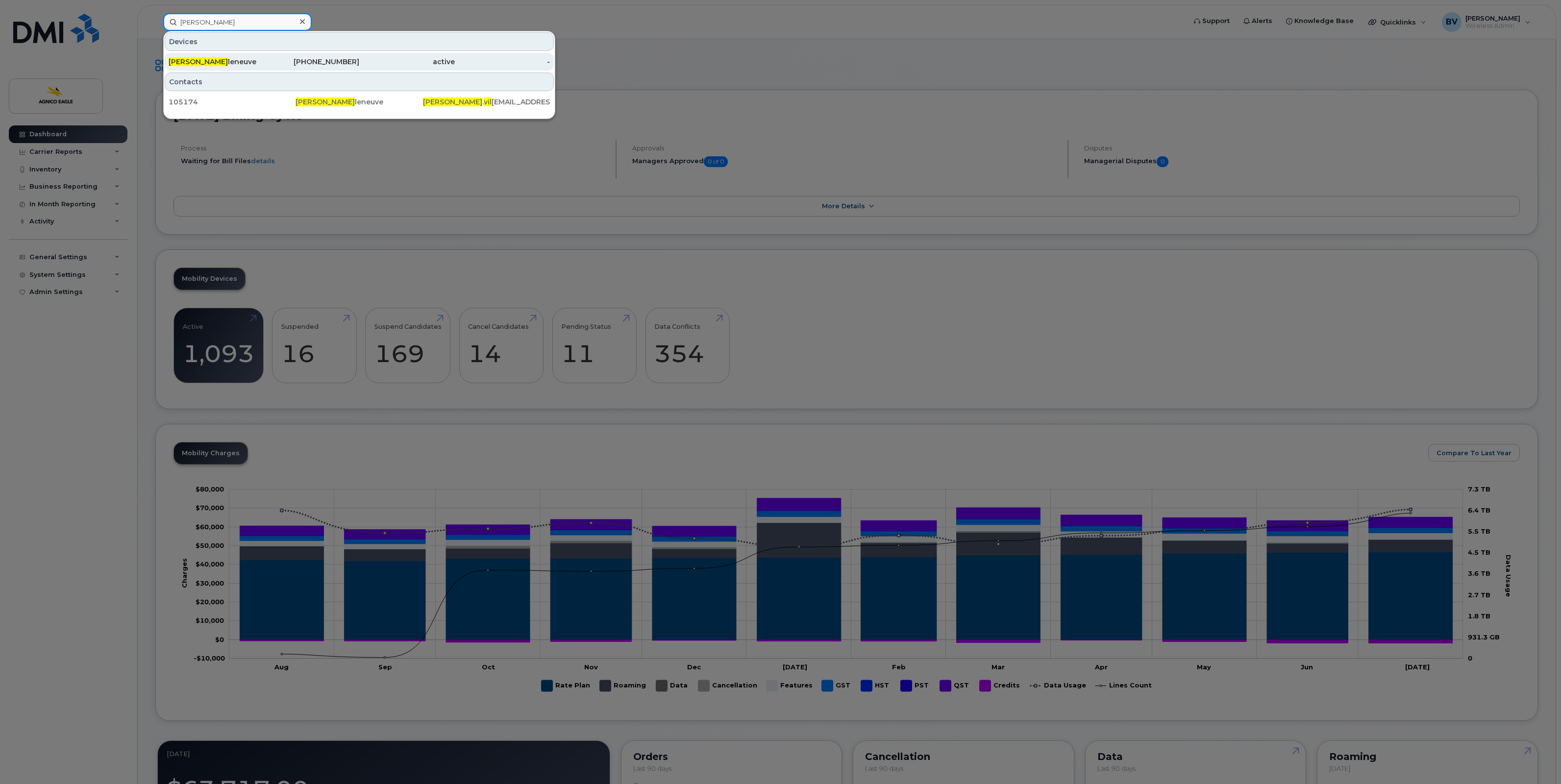
type input "[PERSON_NAME]"
click at [198, 62] on span "[PERSON_NAME]" at bounding box center [198, 62] width 59 height 9
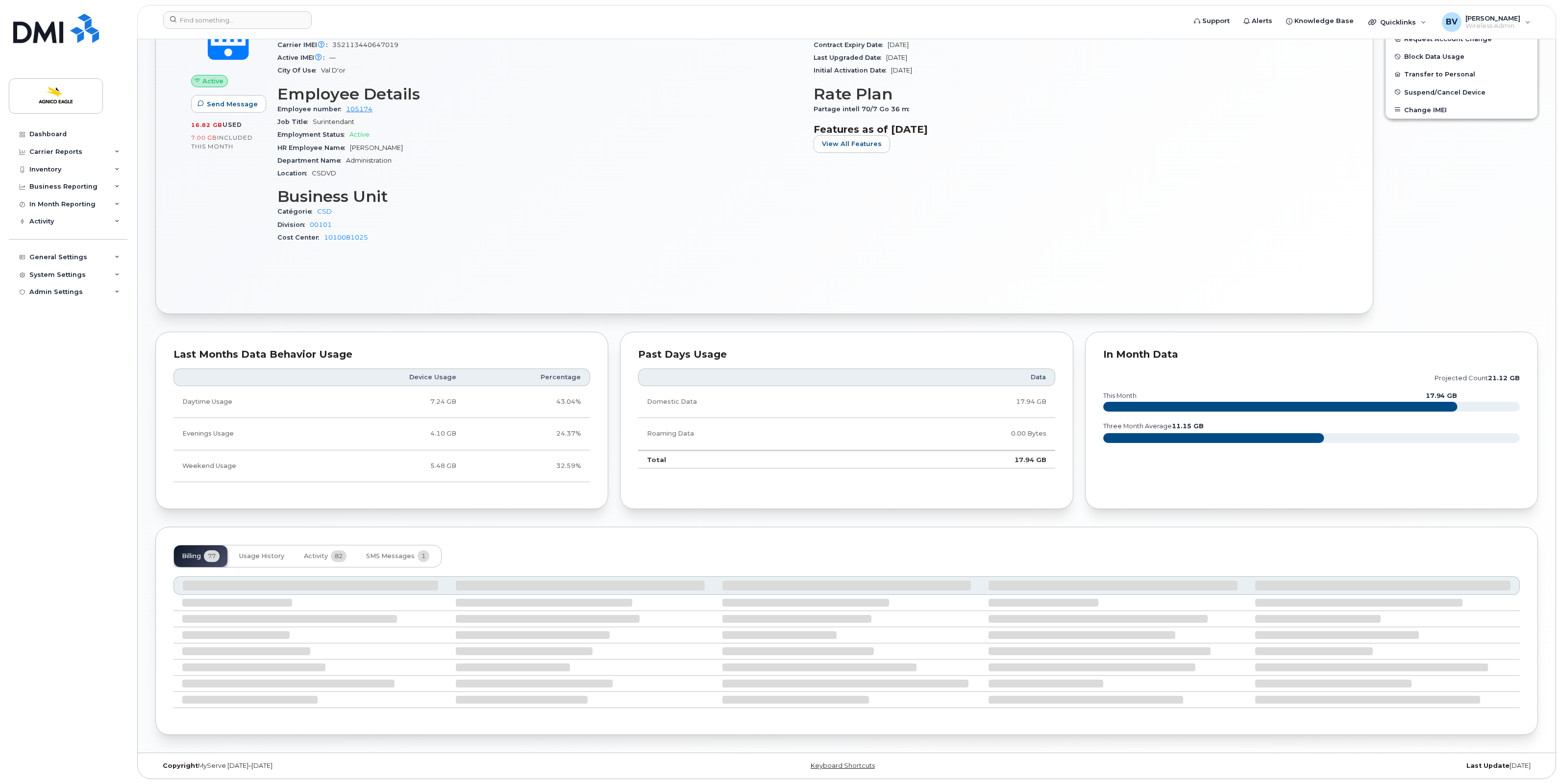
scroll to position [330, 0]
